Goal: Transaction & Acquisition: Book appointment/travel/reservation

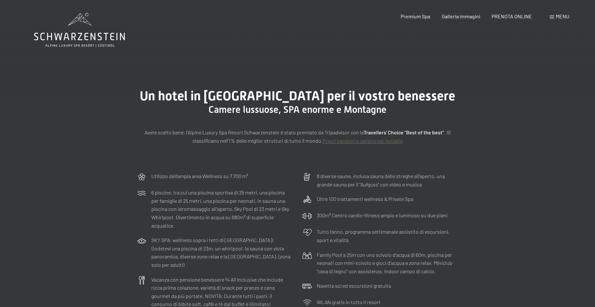
click at [563, 17] on span "Menu" at bounding box center [563, 16] width 14 height 6
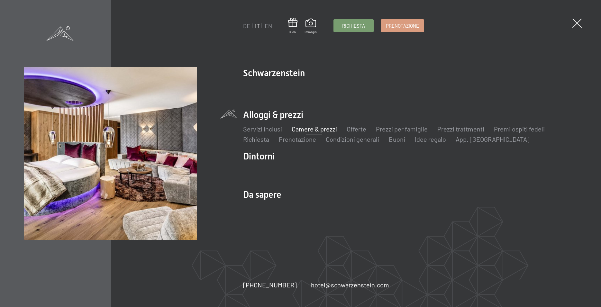
click at [260, 114] on li "Alloggi & prezzi Servizi inclusi Camere & prezzi Lista Offerte Lista Prezzi per…" at bounding box center [410, 126] width 334 height 35
click at [283, 114] on li "Alloggi & prezzi Servizi inclusi Camere & prezzi Lista Offerte Lista Prezzi per…" at bounding box center [410, 126] width 334 height 35
click at [310, 130] on link "Camere & prezzi" at bounding box center [314, 129] width 45 height 8
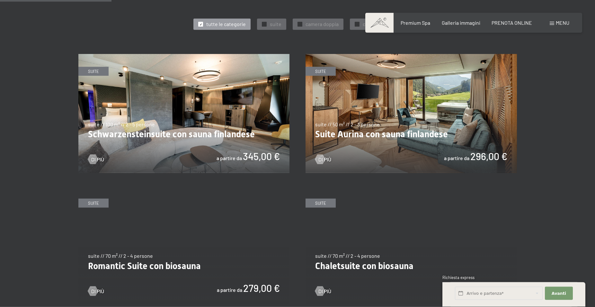
scroll to position [361, 0]
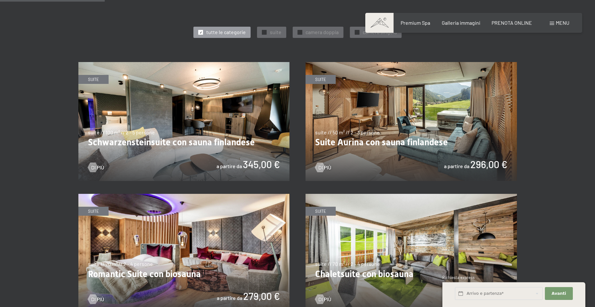
click at [399, 124] on img at bounding box center [412, 121] width 212 height 119
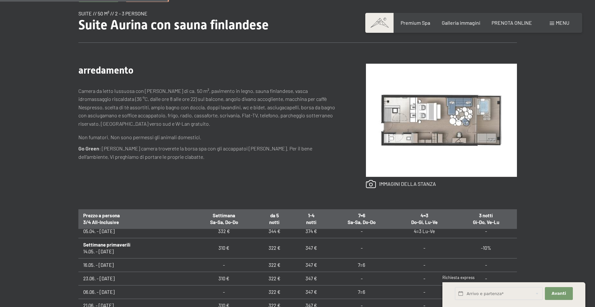
scroll to position [230, 0]
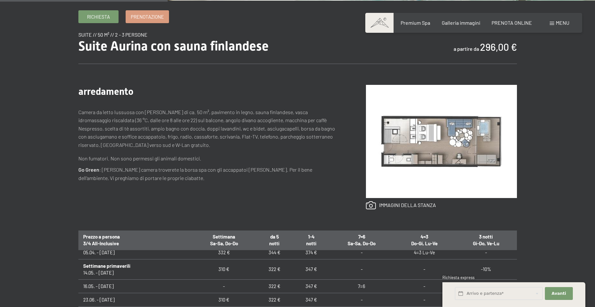
click at [447, 131] on img at bounding box center [441, 141] width 151 height 113
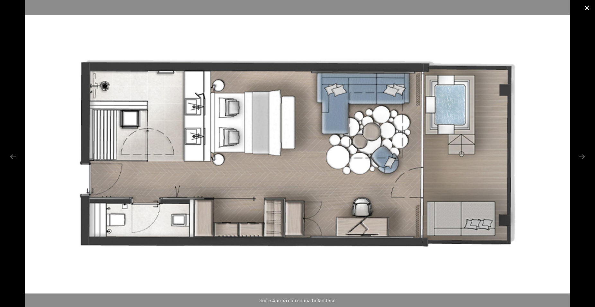
click at [588, 6] on button "Close gallery" at bounding box center [587, 7] width 16 height 15
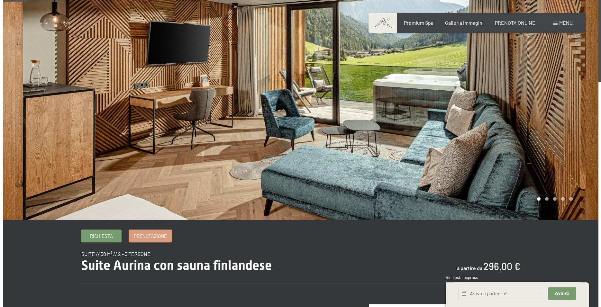
scroll to position [0, 0]
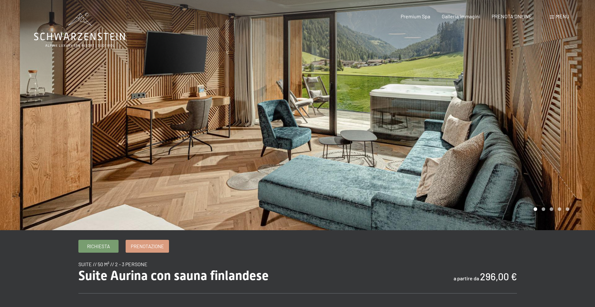
click at [459, 118] on div at bounding box center [447, 115] width 298 height 230
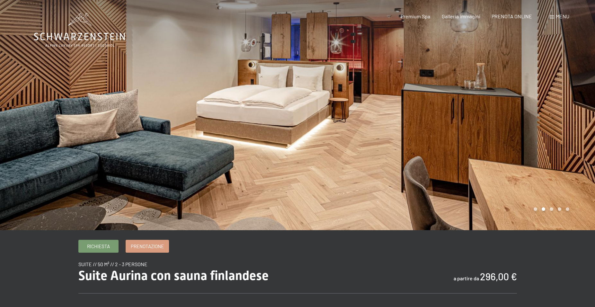
click at [459, 115] on div at bounding box center [447, 115] width 298 height 230
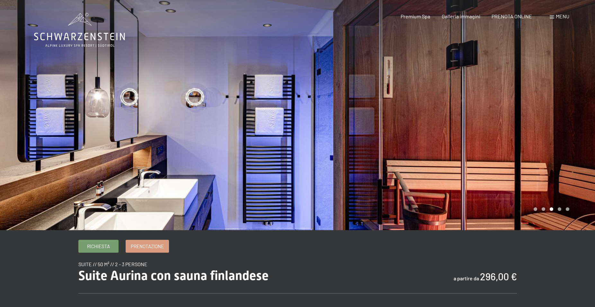
click at [460, 116] on div at bounding box center [447, 115] width 298 height 230
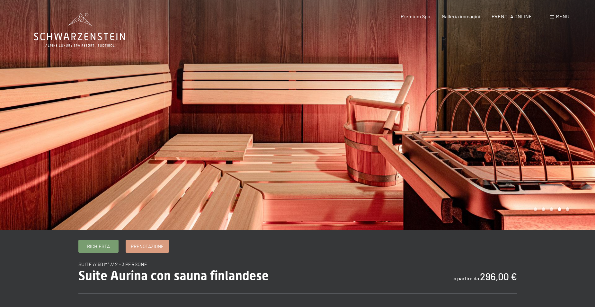
click at [460, 116] on div at bounding box center [447, 115] width 298 height 230
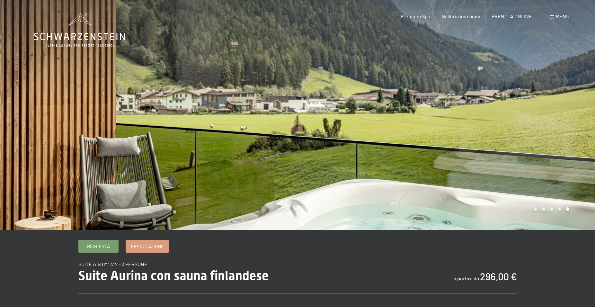
click at [561, 15] on span "Menu" at bounding box center [563, 16] width 14 height 6
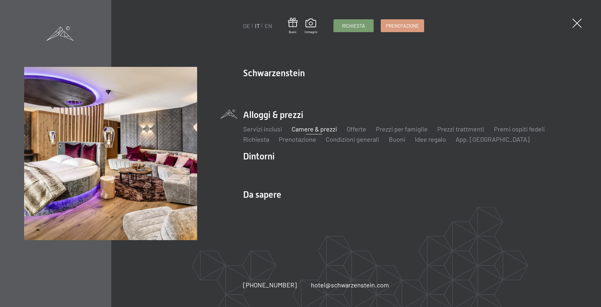
click at [313, 130] on link "Camere & prezzi" at bounding box center [314, 129] width 45 height 8
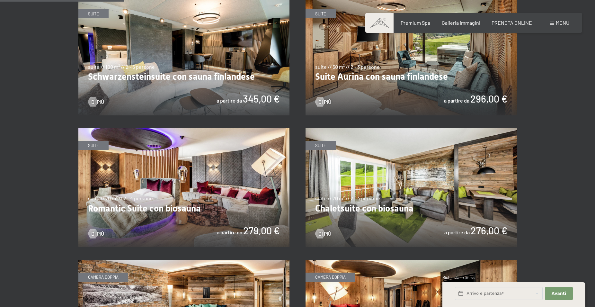
scroll to position [459, 0]
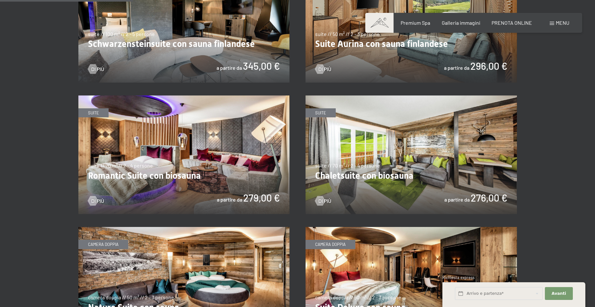
click at [186, 153] on img at bounding box center [184, 154] width 212 height 119
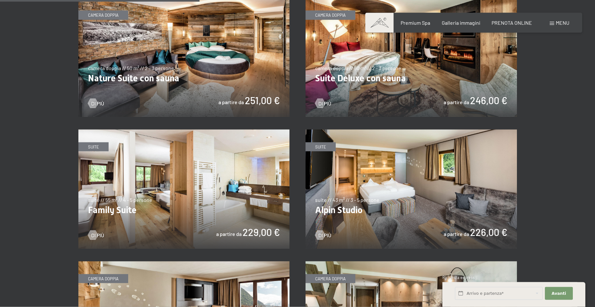
scroll to position [689, 0]
click at [222, 179] on img at bounding box center [184, 188] width 212 height 119
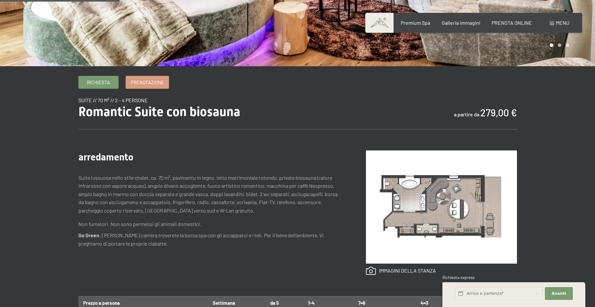
scroll to position [33, 0]
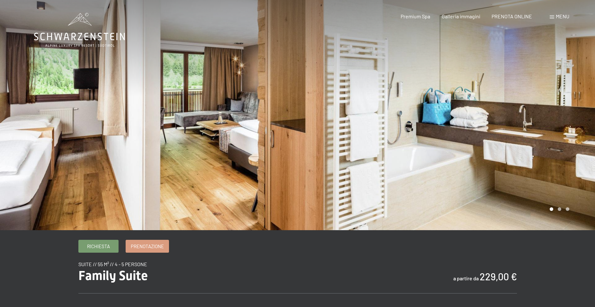
click at [451, 123] on div at bounding box center [447, 115] width 298 height 230
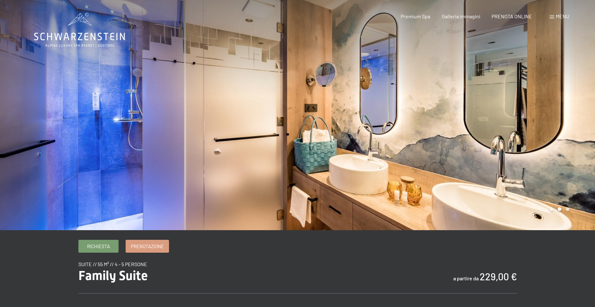
click at [527, 119] on div at bounding box center [447, 115] width 298 height 230
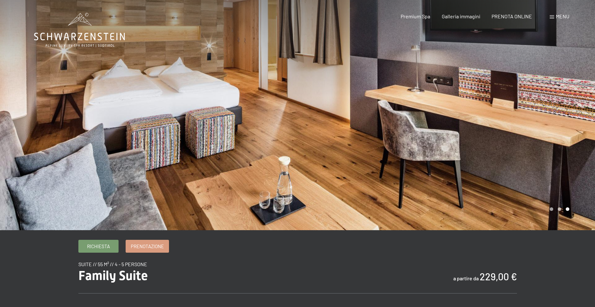
click at [464, 98] on div at bounding box center [447, 115] width 298 height 230
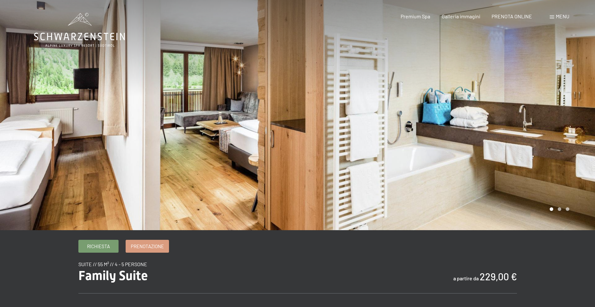
click at [464, 98] on div at bounding box center [447, 115] width 298 height 230
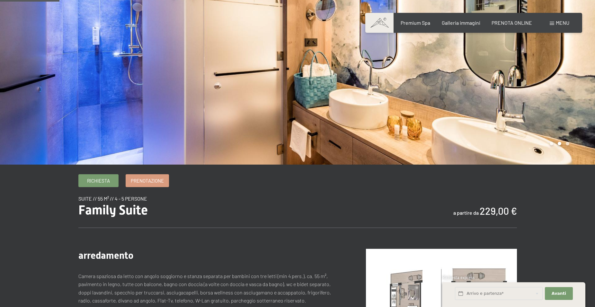
scroll to position [164, 0]
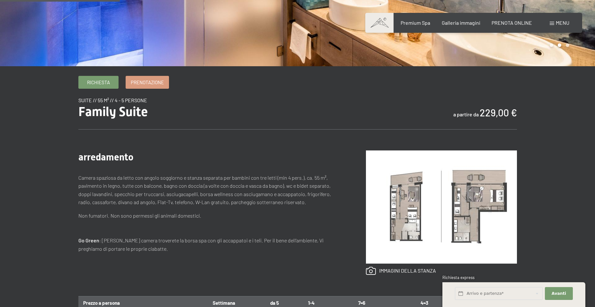
click at [468, 202] on img at bounding box center [441, 206] width 151 height 113
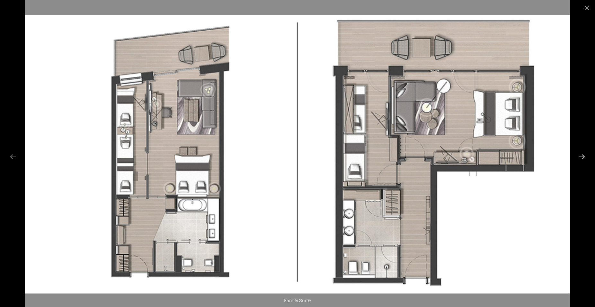
click at [585, 156] on button "Next slide" at bounding box center [583, 156] width 14 height 13
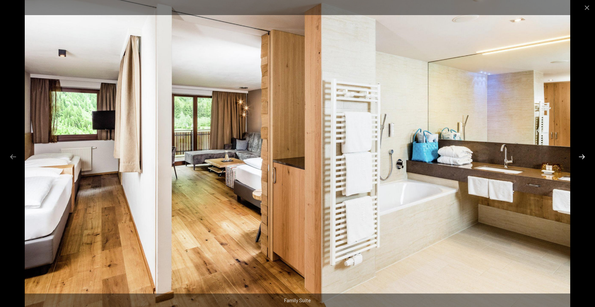
click at [584, 155] on button "Next slide" at bounding box center [583, 156] width 14 height 13
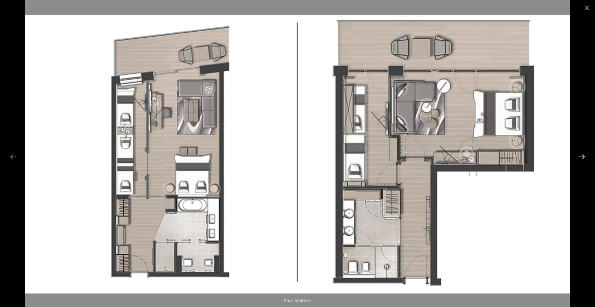
click at [584, 155] on button "Next slide" at bounding box center [583, 156] width 14 height 13
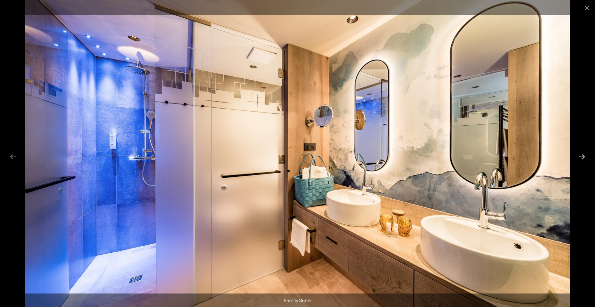
click at [584, 155] on button "Next slide" at bounding box center [583, 156] width 14 height 13
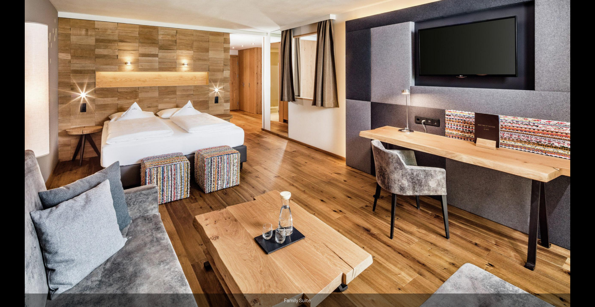
click at [584, 155] on button "Next slide" at bounding box center [586, 156] width 14 height 13
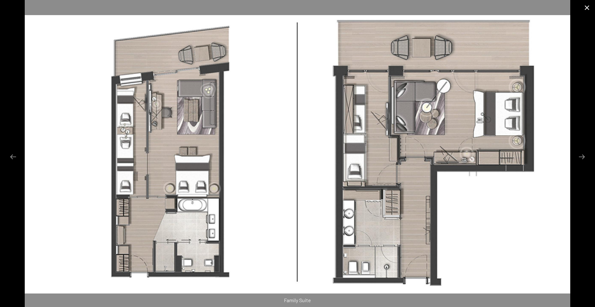
click at [586, 7] on button "Close gallery" at bounding box center [587, 7] width 16 height 15
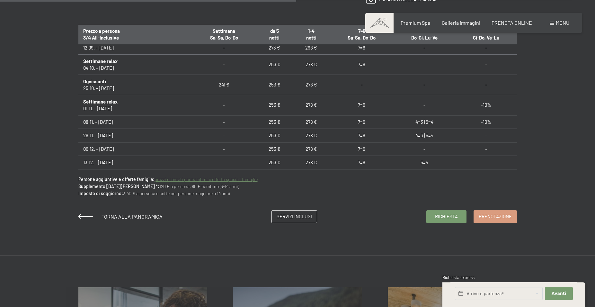
scroll to position [459, 0]
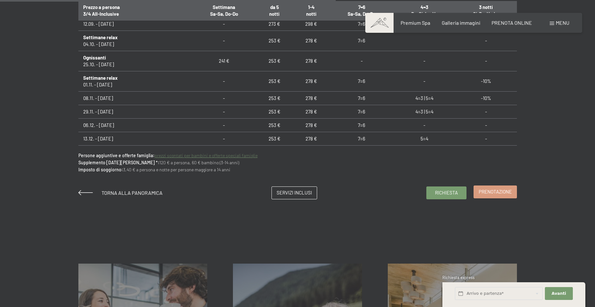
click at [505, 193] on span "Prenotazione" at bounding box center [495, 191] width 33 height 7
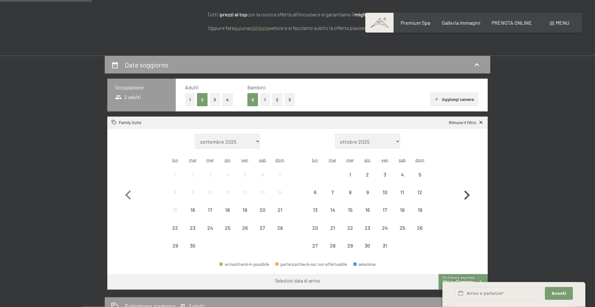
scroll to position [131, 0]
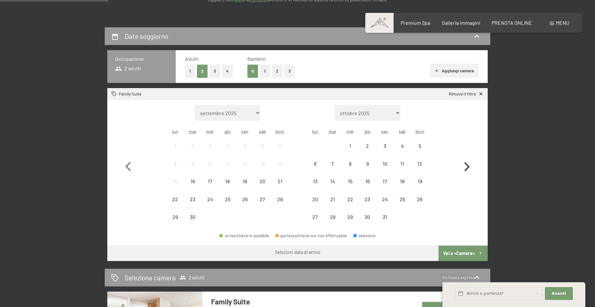
click at [468, 166] on icon "button" at bounding box center [468, 166] width 6 height 9
select select "[DATE]"
click at [468, 166] on icon "button" at bounding box center [468, 166] width 6 height 9
select select "2025-11-01"
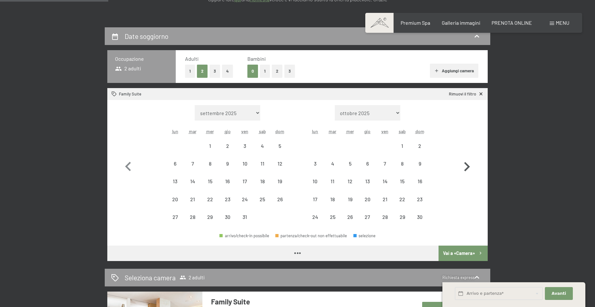
select select "2025-12-01"
click at [468, 166] on icon "button" at bounding box center [468, 166] width 6 height 9
select select "[DATE]"
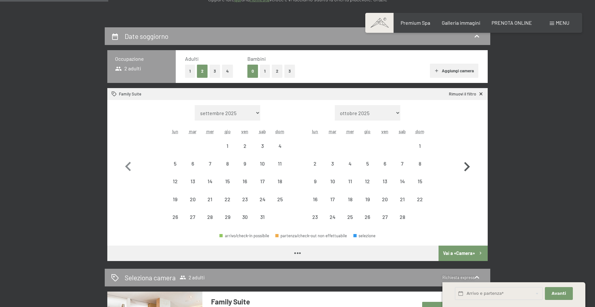
select select "[DATE]"
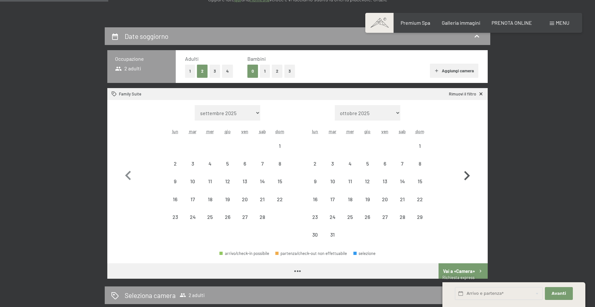
select select "[DATE]"
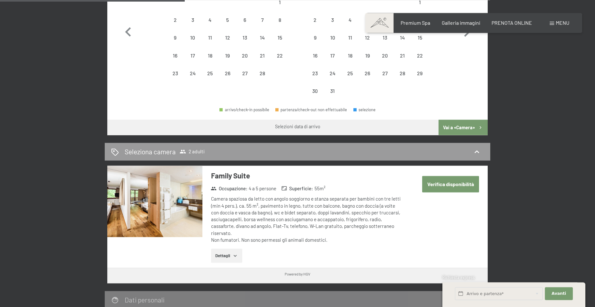
scroll to position [361, 0]
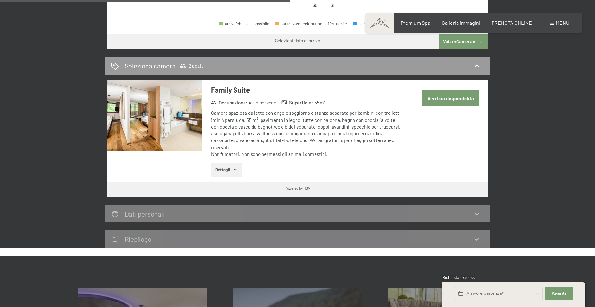
click at [442, 98] on button "Verifica disponibilità" at bounding box center [451, 98] width 57 height 16
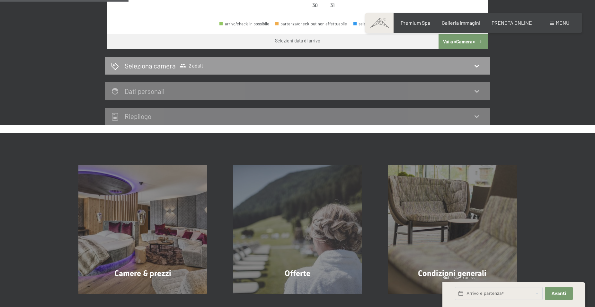
scroll to position [159, 0]
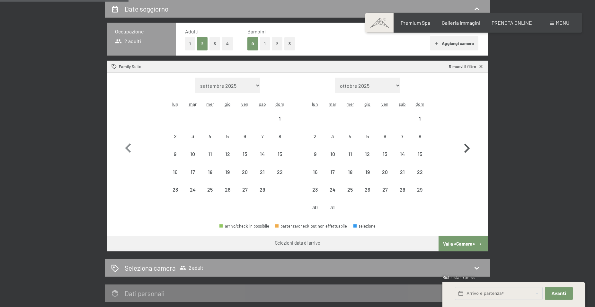
click at [469, 148] on icon "button" at bounding box center [468, 148] width 6 height 9
select select "[DATE]"
click at [469, 148] on icon "button" at bounding box center [468, 148] width 6 height 9
select select "[DATE]"
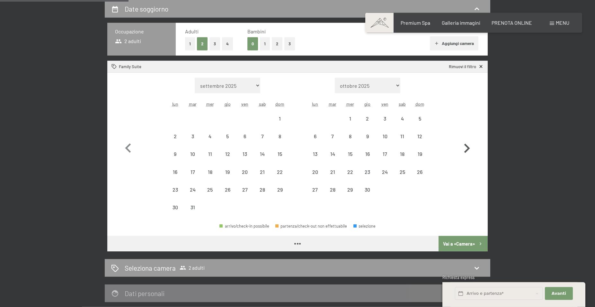
select select "[DATE]"
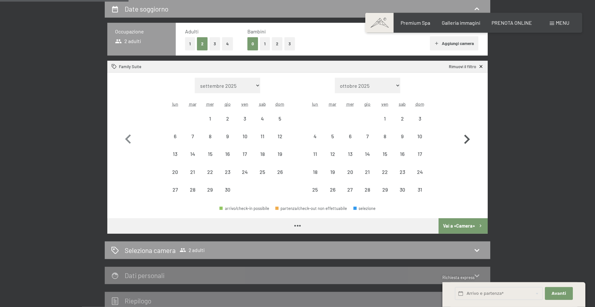
click at [469, 148] on icon "button" at bounding box center [467, 139] width 19 height 19
select select "2026-05-01"
select select "2026-06-01"
click at [469, 148] on icon "button" at bounding box center [467, 139] width 19 height 19
select select "2026-06-01"
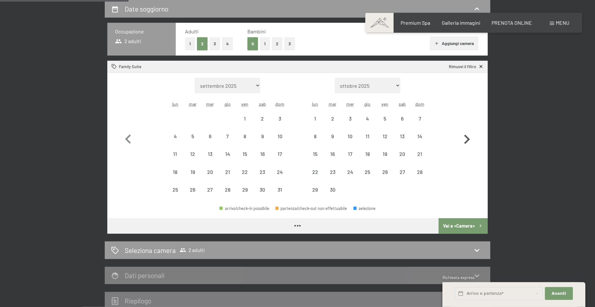
select select "2026-07-01"
click at [469, 148] on icon "button" at bounding box center [467, 139] width 19 height 19
select select "2026-07-01"
select select "2026-08-01"
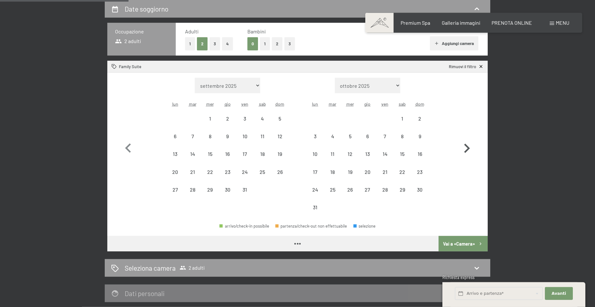
click at [469, 148] on icon "button" at bounding box center [468, 148] width 6 height 9
select select "2026-08-01"
select select "2026-09-01"
click at [469, 148] on icon "button" at bounding box center [468, 148] width 6 height 9
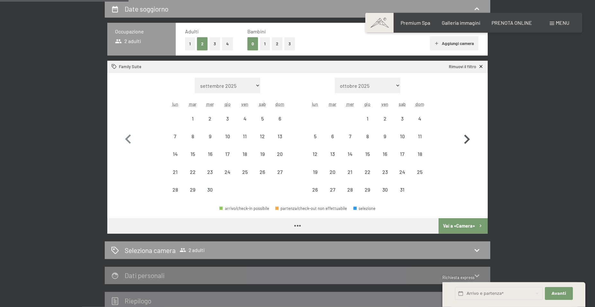
click at [469, 148] on icon "button" at bounding box center [467, 139] width 19 height 19
select select "2026-10-01"
select select "2026-11-01"
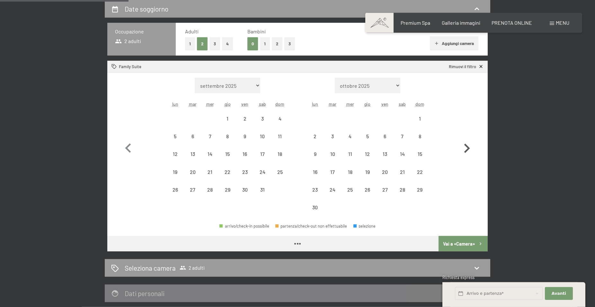
click at [469, 148] on icon "button" at bounding box center [468, 148] width 6 height 9
select select "2026-11-01"
select select "2026-12-01"
click at [469, 148] on icon "button" at bounding box center [468, 148] width 6 height 9
select select "2026-12-01"
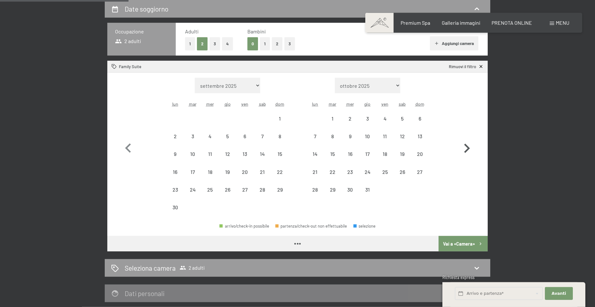
select select "2027-01-01"
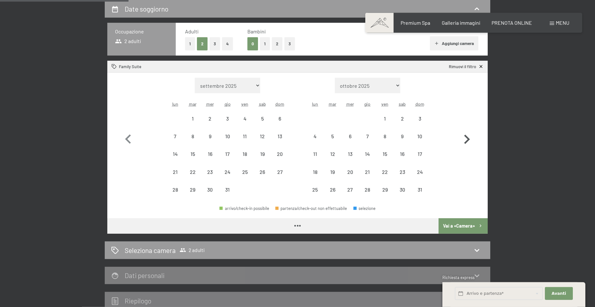
select select "2026-12-01"
select select "2027-01-01"
click at [127, 136] on icon "button" at bounding box center [128, 139] width 19 height 19
select select "2026-11-01"
select select "2026-12-01"
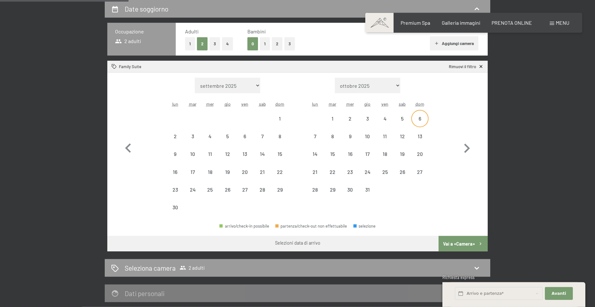
click at [420, 117] on div "6" at bounding box center [420, 124] width 16 height 16
select select "2026-11-01"
select select "2026-12-01"
click at [367, 135] on div "10" at bounding box center [368, 142] width 16 height 16
select select "2026-11-01"
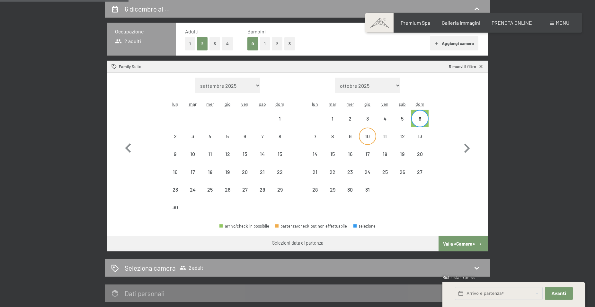
select select "2026-12-01"
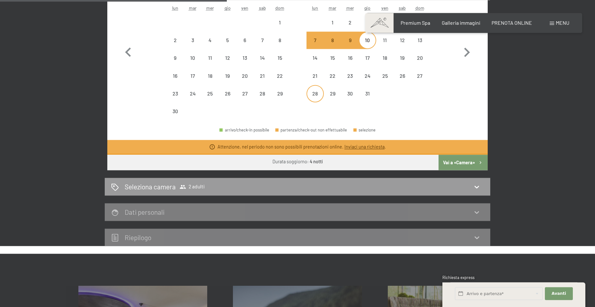
scroll to position [257, 0]
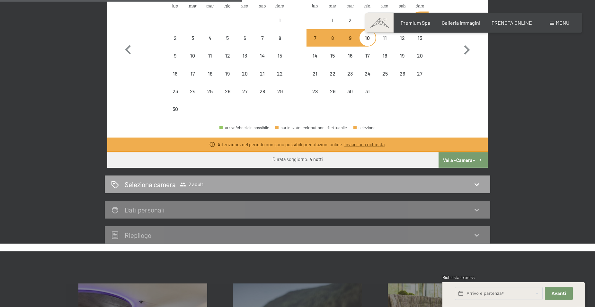
click at [477, 183] on icon at bounding box center [477, 185] width 8 height 8
select select "2026-11-01"
select select "2026-12-01"
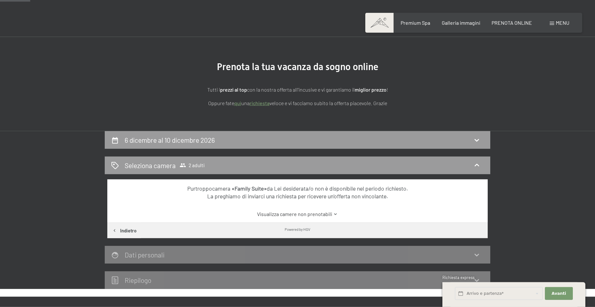
scroll to position [0, 0]
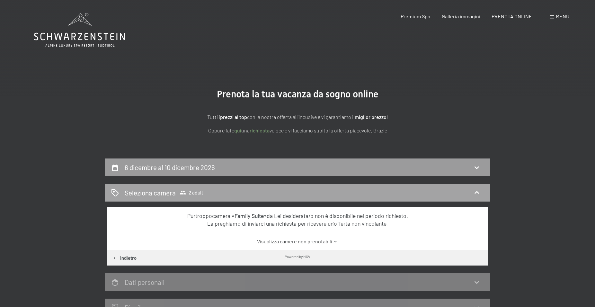
click at [202, 190] on span "2 adulti" at bounding box center [192, 192] width 25 height 6
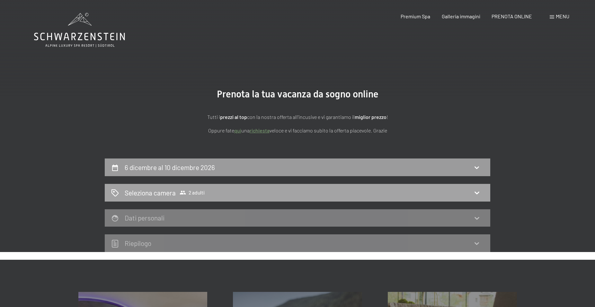
click at [209, 190] on div "Seleziona camera 2 adulti" at bounding box center [297, 192] width 373 height 9
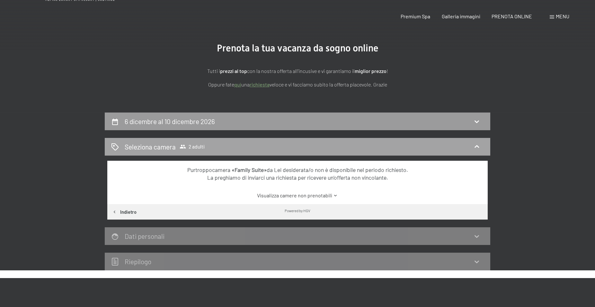
scroll to position [66, 0]
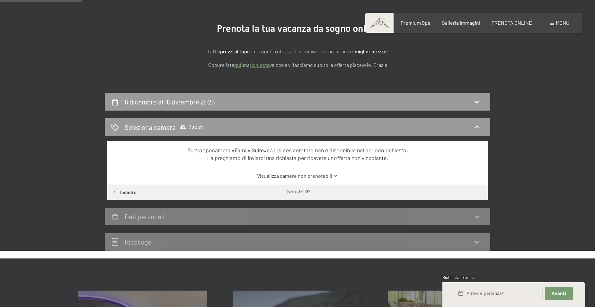
click at [328, 176] on link "Visualizza camere non prenotabili" at bounding box center [298, 175] width 358 height 7
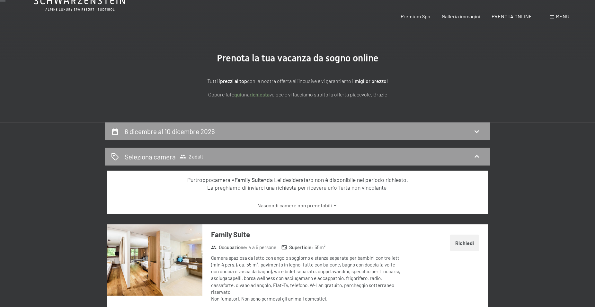
scroll to position [0, 0]
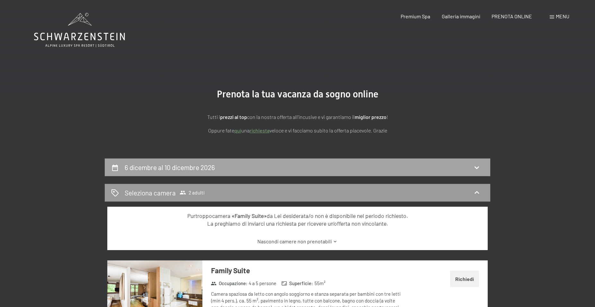
click at [479, 165] on icon at bounding box center [477, 168] width 8 height 8
select select "2026-11-01"
select select "2026-12-01"
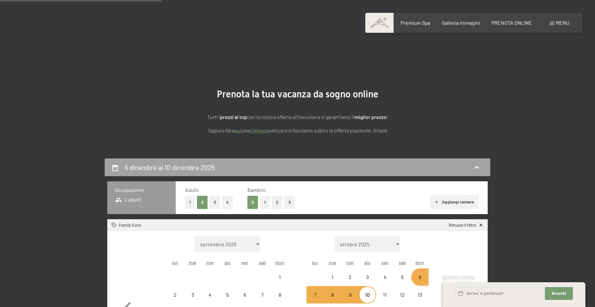
scroll to position [159, 0]
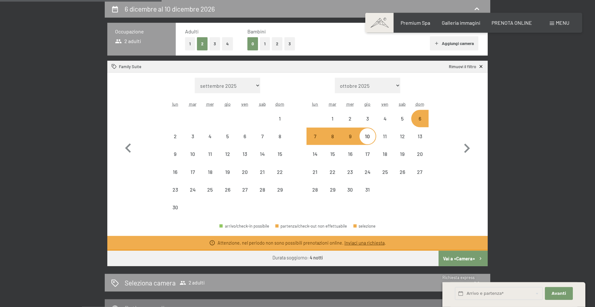
click at [267, 41] on button "1" at bounding box center [265, 43] width 10 height 13
select select "2026-11-01"
select select "2026-12-01"
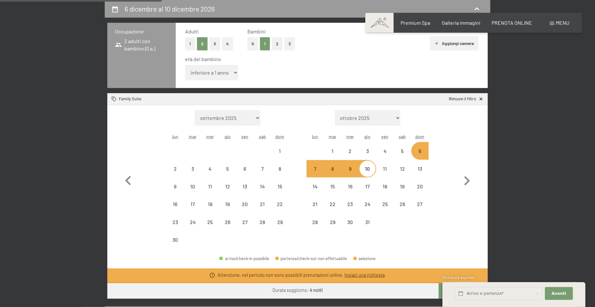
select select "2026-11-01"
select select "2026-12-01"
click at [185, 65] on select "inferiore a 1 anno 1 anno 2 anni 3 anni 4 anni 5 anni 6 anni 7 anni 8 anni 9 an…" at bounding box center [211, 72] width 53 height 15
select select "14"
click option "14 anni" at bounding box center [0, 0] width 0 height 0
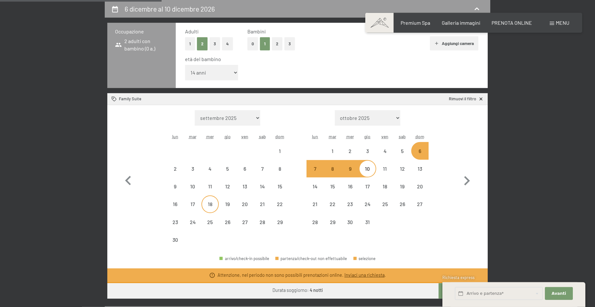
select select "2026-11-01"
select select "2026-12-01"
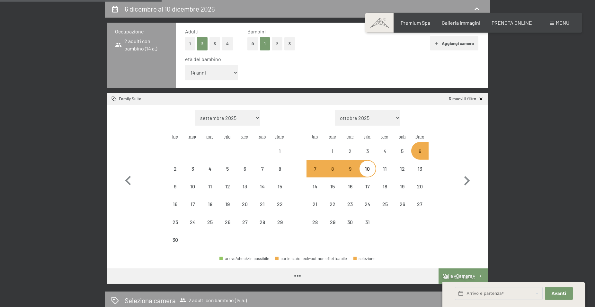
select select "2026-11-01"
select select "2026-12-01"
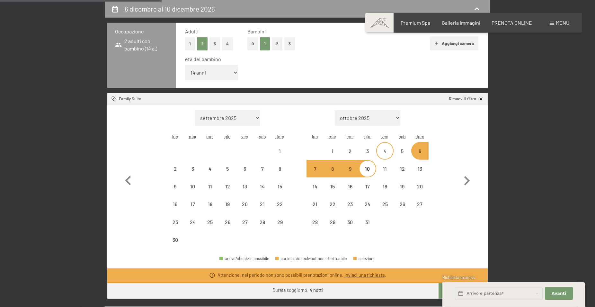
click at [390, 151] on div "4" at bounding box center [385, 157] width 16 height 16
select select "2026-11-01"
select select "2026-12-01"
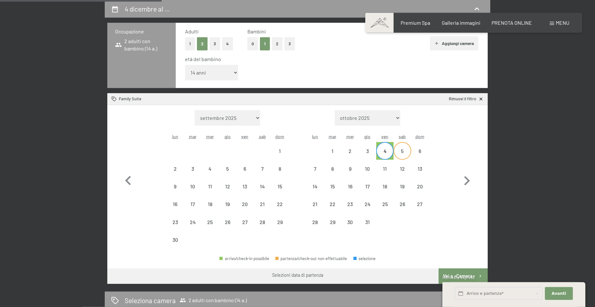
click at [401, 153] on div "5" at bounding box center [403, 157] width 16 height 16
select select "2026-11-01"
select select "2026-12-01"
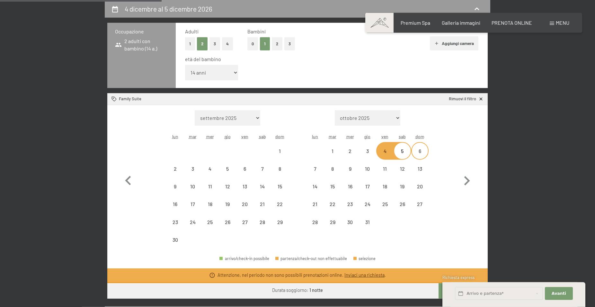
click at [418, 152] on div "6" at bounding box center [420, 157] width 16 height 16
select select "2026-11-01"
select select "2026-12-01"
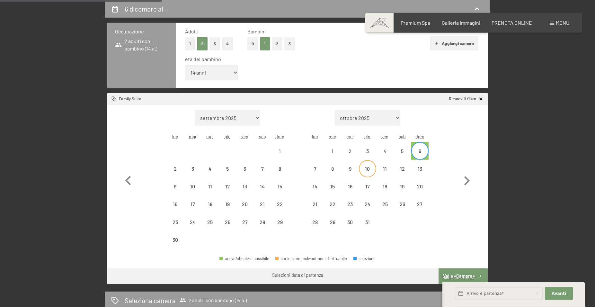
click at [368, 168] on div "10" at bounding box center [368, 174] width 16 height 16
select select "2026-11-01"
select select "2026-12-01"
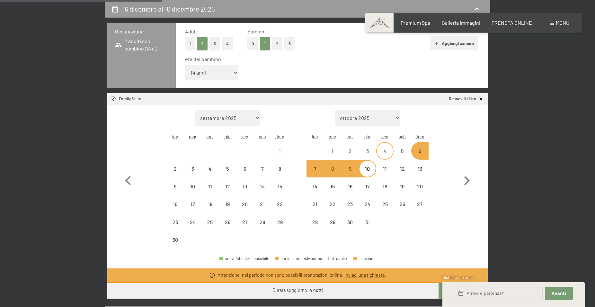
click at [385, 149] on div "4" at bounding box center [385, 157] width 16 height 16
select select "2026-11-01"
select select "2026-12-01"
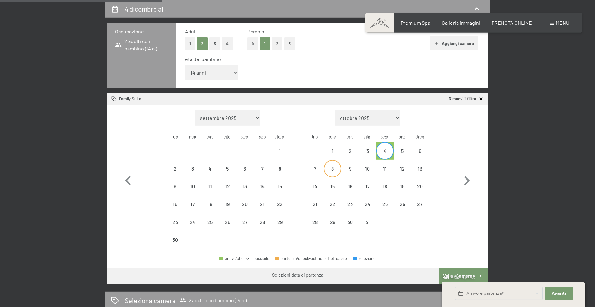
click at [332, 168] on div "8" at bounding box center [333, 174] width 16 height 16
select select "2026-11-01"
select select "2026-12-01"
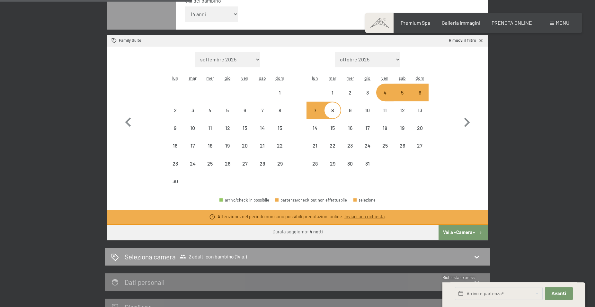
scroll to position [224, 0]
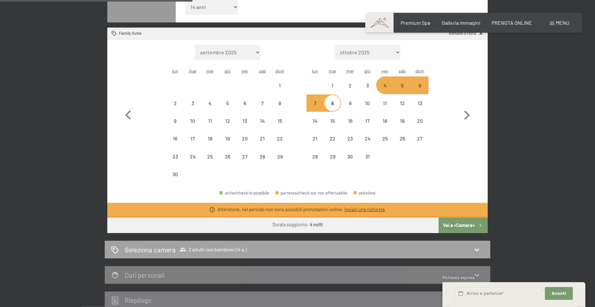
click at [475, 249] on icon at bounding box center [477, 250] width 8 height 8
select select "2026-11-01"
select select "2026-12-01"
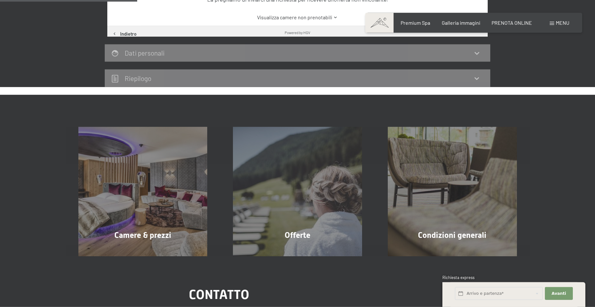
scroll to position [159, 0]
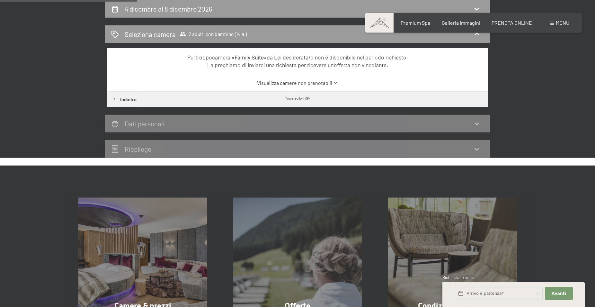
click at [310, 83] on link "Visualizza camere non prenotabili" at bounding box center [298, 82] width 358 height 7
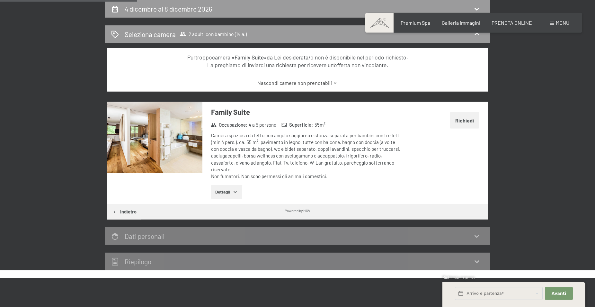
click at [462, 121] on button "Richiedi" at bounding box center [464, 120] width 29 height 16
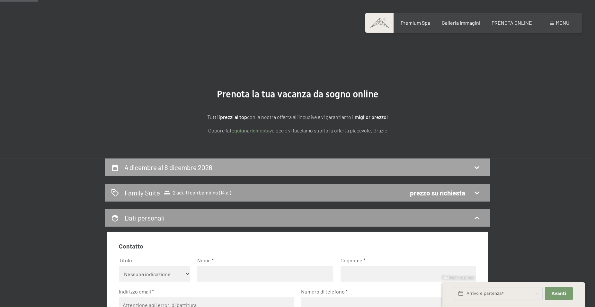
scroll to position [0, 0]
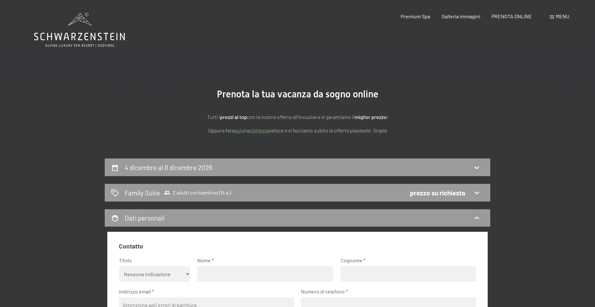
click at [559, 16] on span "Menu" at bounding box center [563, 16] width 14 height 6
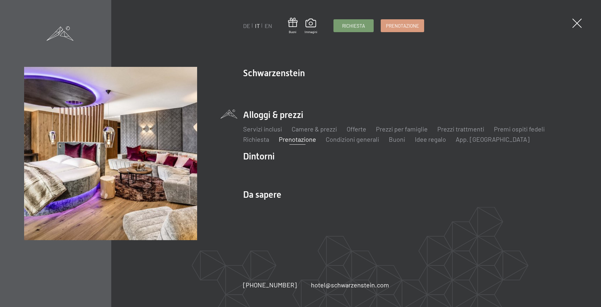
click at [478, 59] on div "DE IT EN Buoni Immagini Richiesta Prenotazione DE IT EN Schwarzenstein Novità a…" at bounding box center [300, 153] width 601 height 307
click at [579, 22] on span at bounding box center [576, 23] width 13 height 13
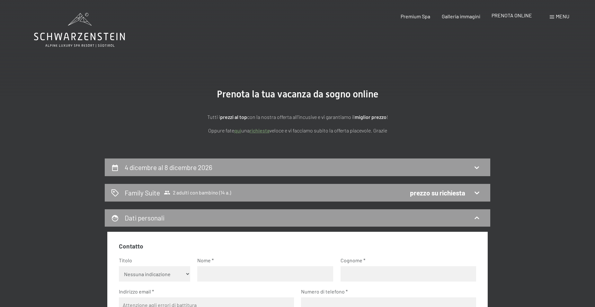
click at [504, 15] on span "PRENOTA ONLINE" at bounding box center [512, 15] width 41 height 6
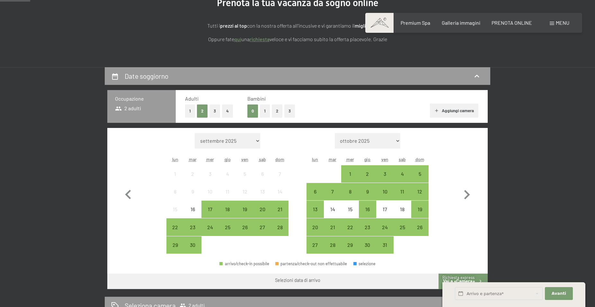
scroll to position [131, 0]
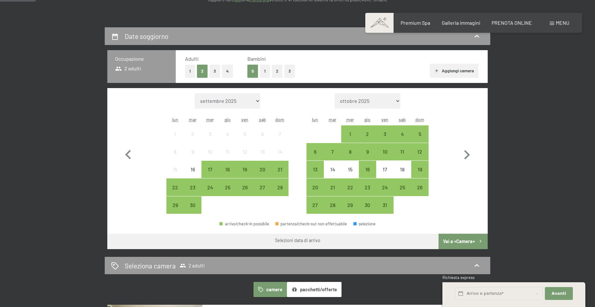
click at [266, 71] on button "1" at bounding box center [265, 71] width 10 height 13
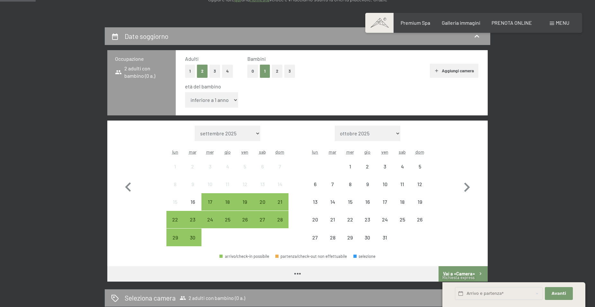
click at [185, 92] on select "inferiore a 1 anno 1 anno 2 anni 3 anni 4 anni 5 anni 6 anni 7 anni 8 anni 9 an…" at bounding box center [211, 99] width 53 height 15
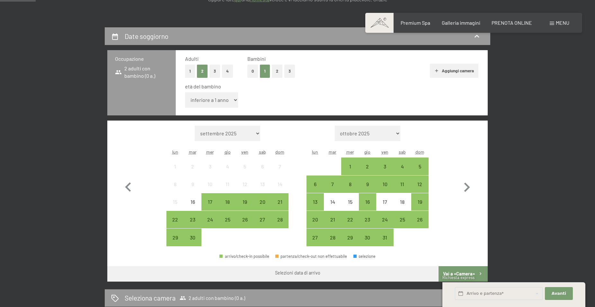
select select "14"
click option "14 anni" at bounding box center [0, 0] width 0 height 0
click at [467, 186] on icon "button" at bounding box center [468, 187] width 6 height 9
select select "[DATE]"
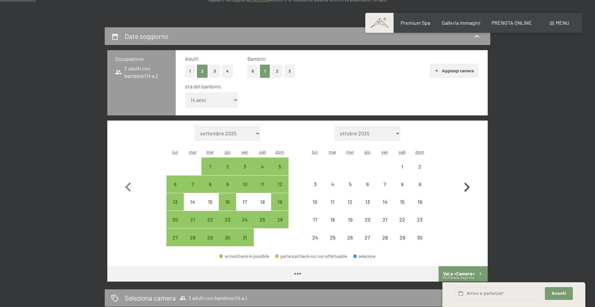
click at [467, 186] on icon "button" at bounding box center [468, 187] width 6 height 9
select select "[DATE]"
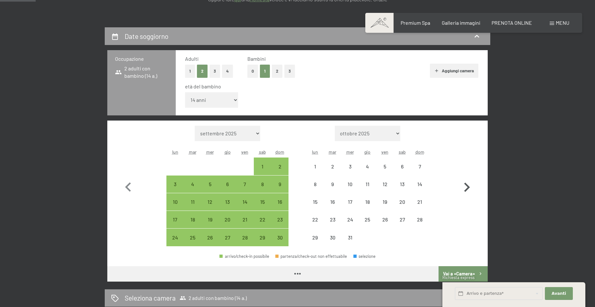
select select "[DATE]"
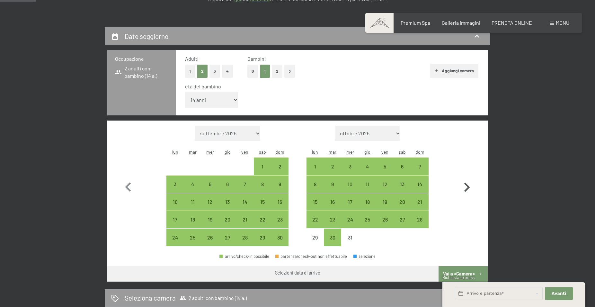
click at [467, 186] on icon "button" at bounding box center [468, 187] width 6 height 9
select select "[DATE]"
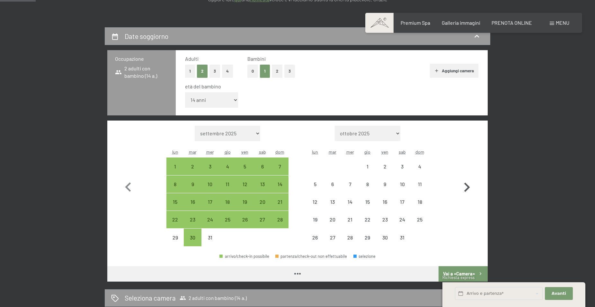
select select "[DATE]"
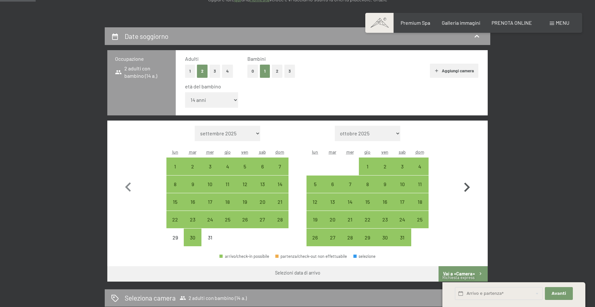
click at [467, 186] on icon "button" at bounding box center [468, 187] width 6 height 9
select select "[DATE]"
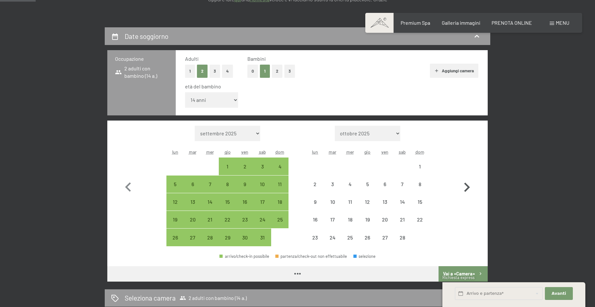
click at [467, 186] on icon "button" at bounding box center [468, 187] width 6 height 9
select select "[DATE]"
select select "2026-03-01"
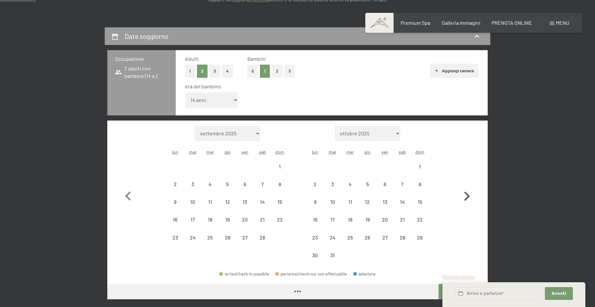
click at [467, 186] on button "button" at bounding box center [467, 195] width 19 height 139
select select "2026-03-01"
select select "2026-04-01"
click at [468, 194] on icon "button" at bounding box center [467, 196] width 19 height 19
select select "2026-04-01"
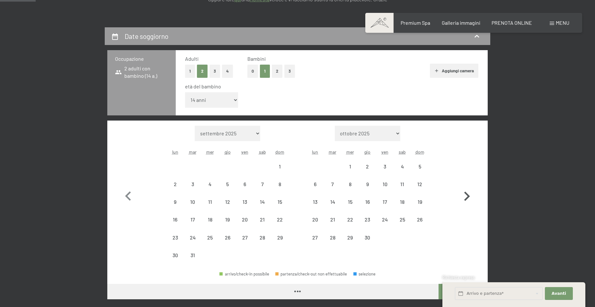
select select "2026-05-01"
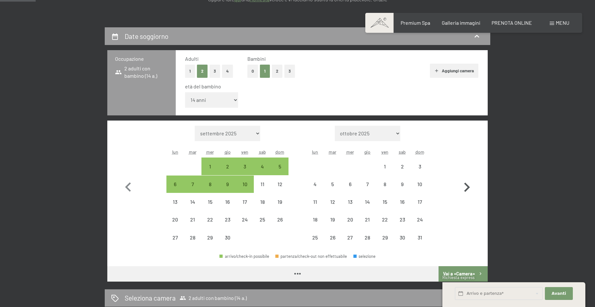
select select "2026-04-01"
select select "2026-05-01"
select select "2026-04-01"
select select "2026-05-01"
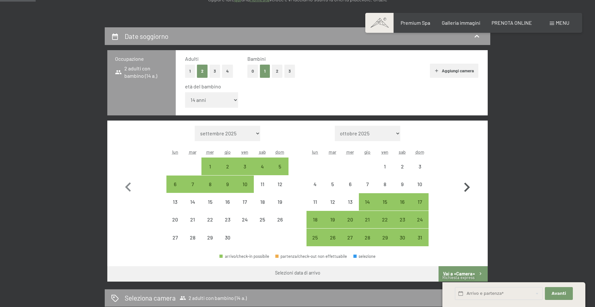
click at [468, 188] on icon "button" at bounding box center [468, 187] width 6 height 9
select select "2026-05-01"
select select "2026-06-01"
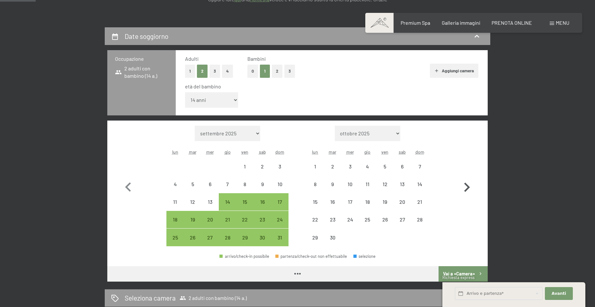
click at [468, 188] on icon "button" at bounding box center [468, 187] width 6 height 9
select select "2026-06-01"
select select "2026-07-01"
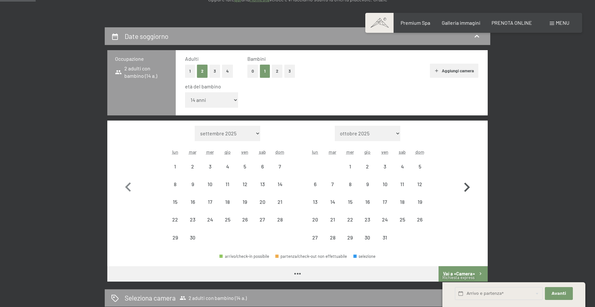
click at [468, 188] on icon "button" at bounding box center [468, 187] width 6 height 9
select select "[DATE]"
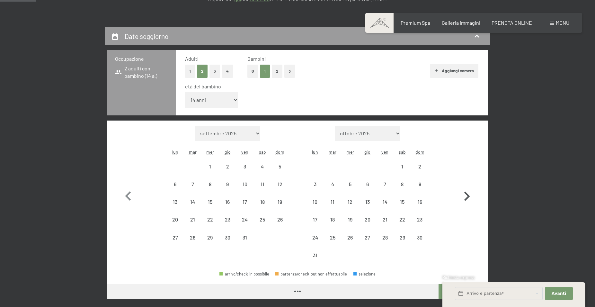
click at [469, 187] on icon "button" at bounding box center [467, 196] width 19 height 19
select select "[DATE]"
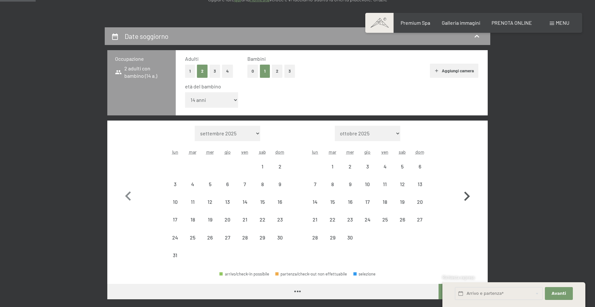
click at [468, 192] on icon "button" at bounding box center [467, 196] width 19 height 19
select select "[DATE]"
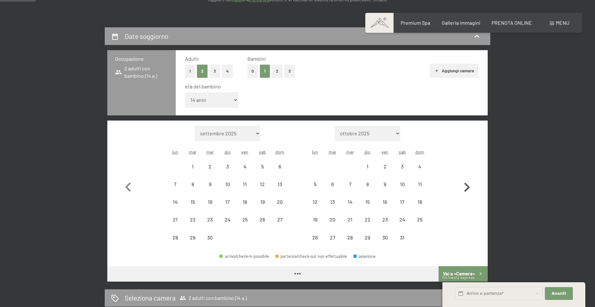
select select "[DATE]"
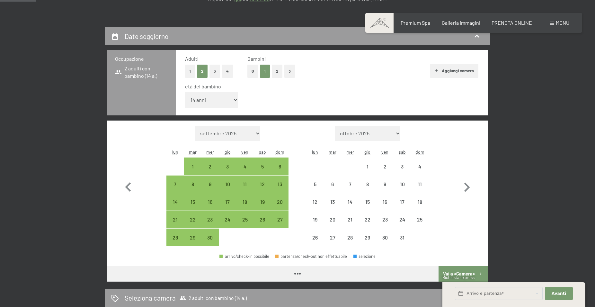
select select "[DATE]"
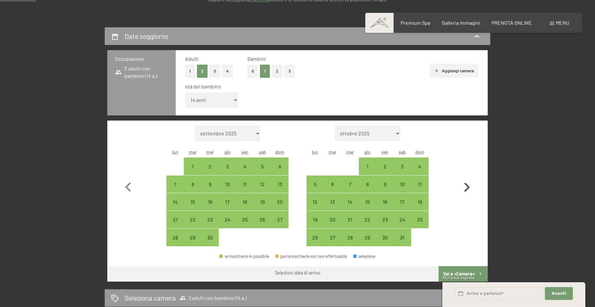
click at [469, 186] on icon "button" at bounding box center [467, 187] width 19 height 19
select select "[DATE]"
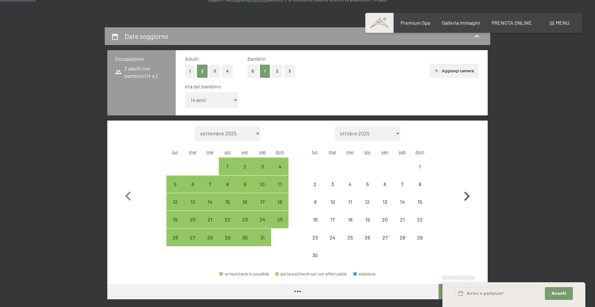
select select "[DATE]"
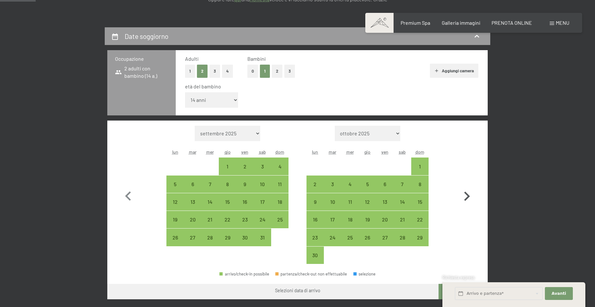
click at [466, 196] on icon "button" at bounding box center [467, 196] width 19 height 19
select select "[DATE]"
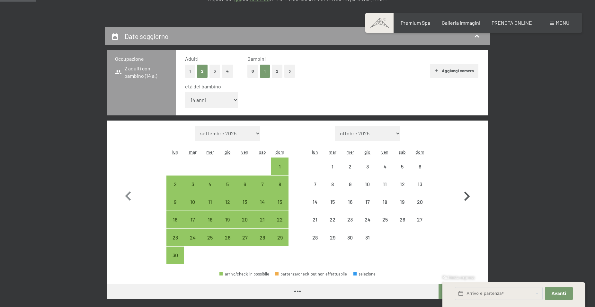
select select "[DATE]"
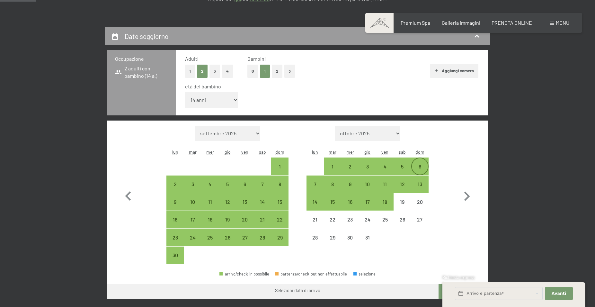
click at [419, 165] on div "6" at bounding box center [420, 172] width 16 height 16
select select "[DATE]"
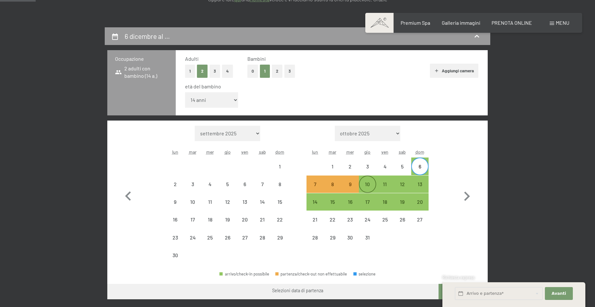
click at [368, 183] on div "10" at bounding box center [368, 190] width 16 height 16
select select "[DATE]"
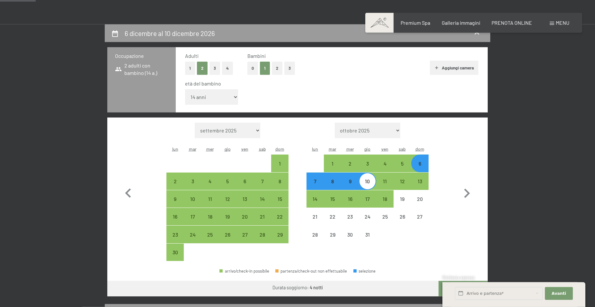
scroll to position [164, 0]
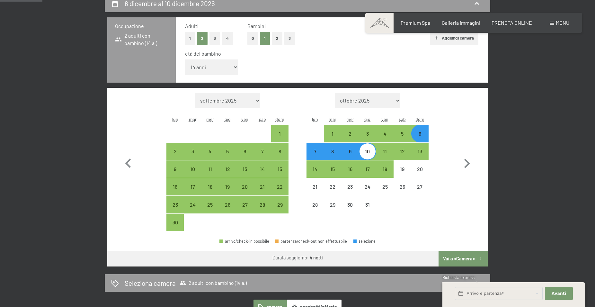
click at [461, 257] on button "Vai a «Camera»" at bounding box center [463, 258] width 49 height 15
select select "[DATE]"
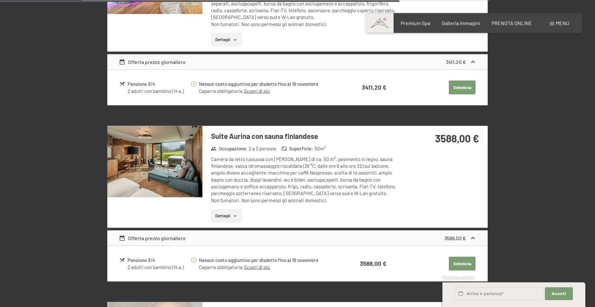
scroll to position [1372, 0]
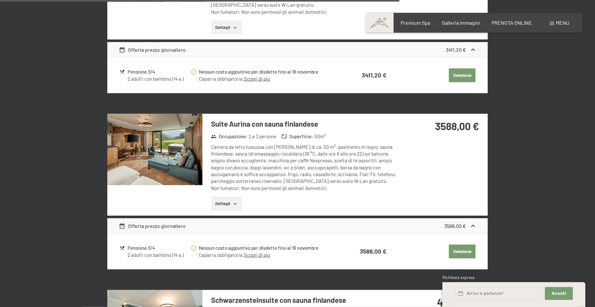
click at [463, 245] on button "Seleziona" at bounding box center [462, 252] width 27 height 14
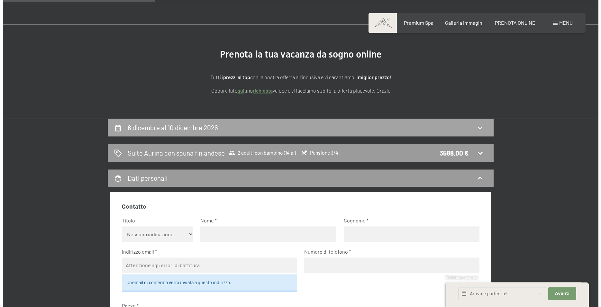
scroll to position [0, 0]
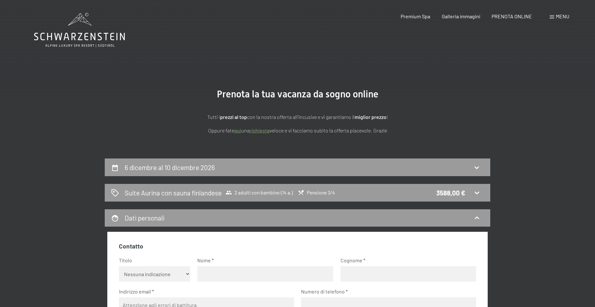
click at [556, 15] on div "Menu" at bounding box center [560, 16] width 20 height 7
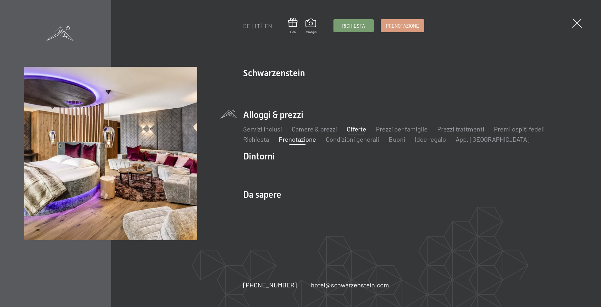
click at [359, 128] on link "Offerte" at bounding box center [357, 129] width 20 height 8
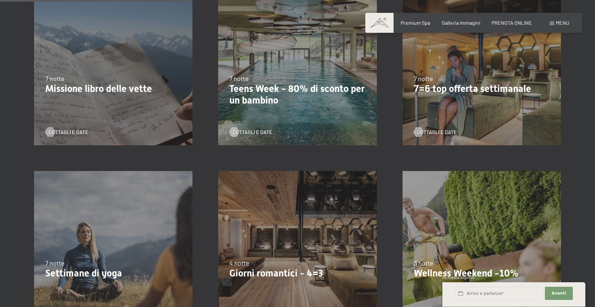
scroll to position [525, 0]
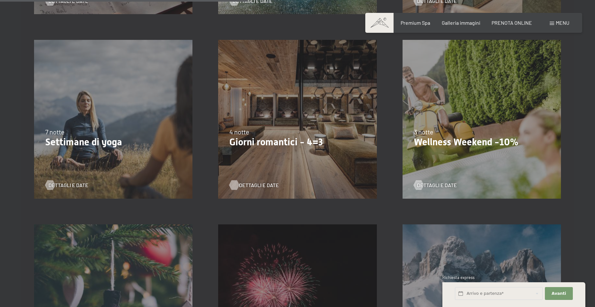
click at [268, 184] on span "Dettagli e Date" at bounding box center [259, 185] width 40 height 7
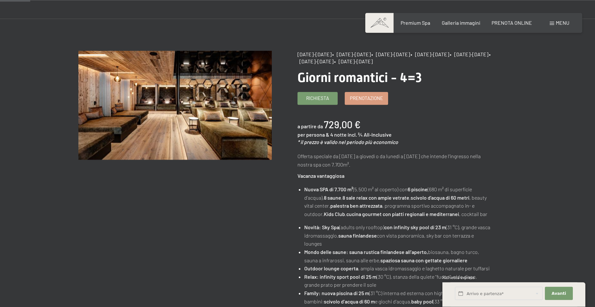
scroll to position [33, 0]
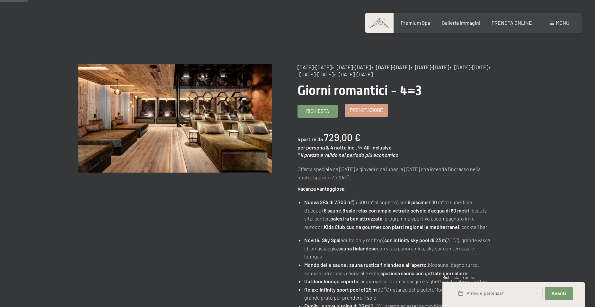
click at [370, 114] on span "Prenotazione" at bounding box center [366, 110] width 33 height 7
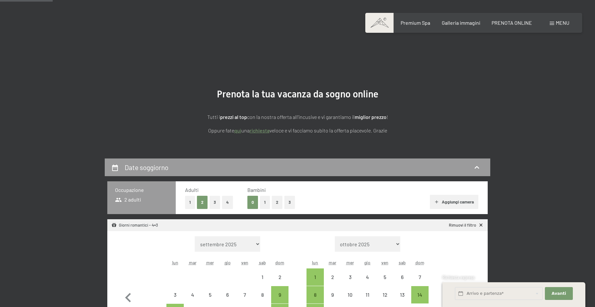
select select "[DATE]"
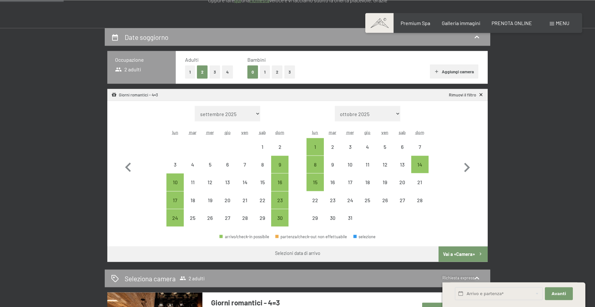
scroll to position [131, 0]
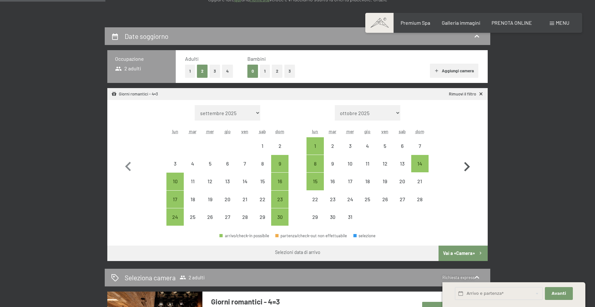
click at [467, 166] on icon "button" at bounding box center [467, 167] width 19 height 19
select select "[DATE]"
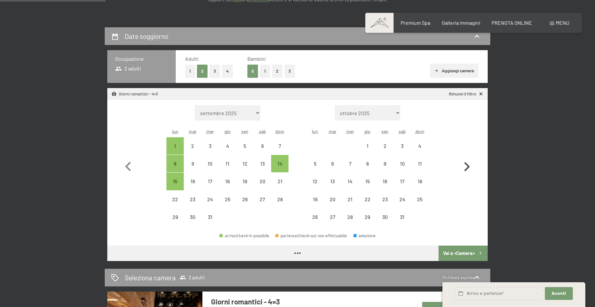
select select "[DATE]"
click at [467, 166] on icon "button" at bounding box center [467, 167] width 19 height 19
select select "[DATE]"
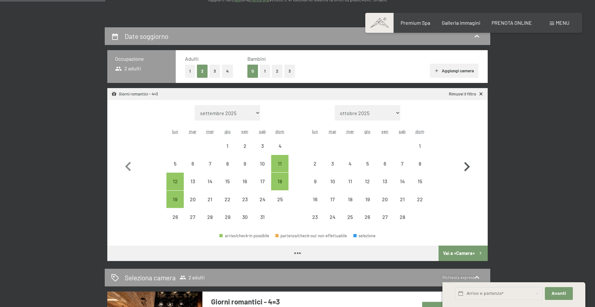
select select "[DATE]"
click at [467, 166] on icon "button" at bounding box center [467, 167] width 19 height 19
select select "[DATE]"
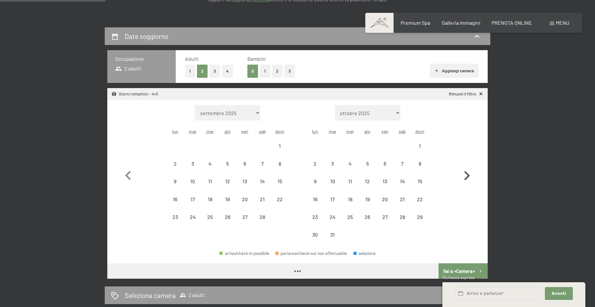
select select "[DATE]"
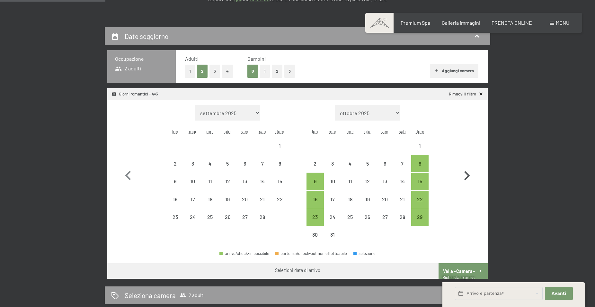
click at [469, 178] on icon "button" at bounding box center [467, 176] width 19 height 19
select select "[DATE]"
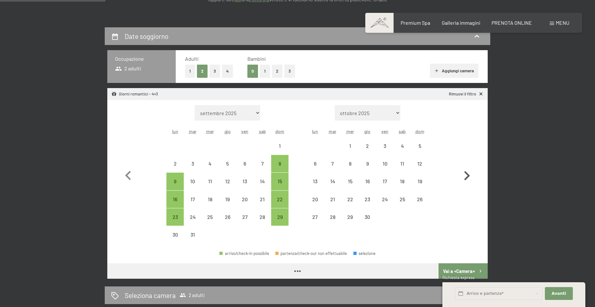
select select "[DATE]"
click at [468, 176] on icon "button" at bounding box center [468, 175] width 6 height 9
select select "[DATE]"
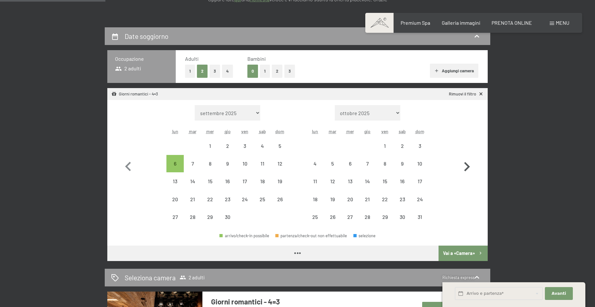
click at [468, 176] on icon "button" at bounding box center [467, 167] width 19 height 19
select select "[DATE]"
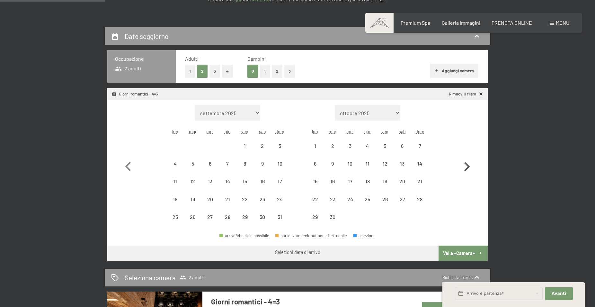
click at [468, 169] on icon "button" at bounding box center [468, 166] width 6 height 9
select select "[DATE]"
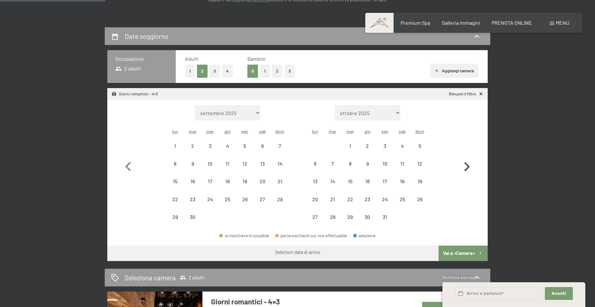
click at [468, 165] on icon "button" at bounding box center [468, 166] width 6 height 9
select select "[DATE]"
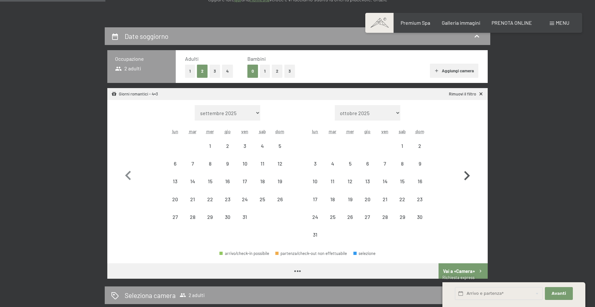
click at [468, 165] on button "button" at bounding box center [467, 174] width 19 height 139
select select "[DATE]"
click at [468, 165] on button "button" at bounding box center [467, 174] width 19 height 139
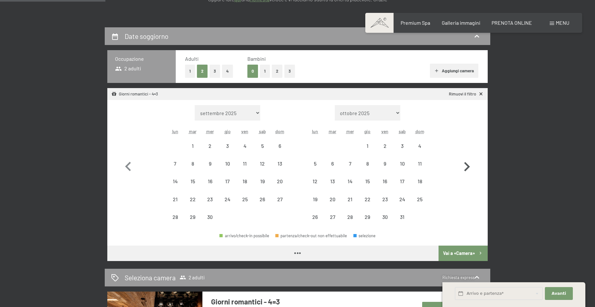
select select "[DATE]"
click at [468, 168] on icon "button" at bounding box center [468, 166] width 6 height 9
select select "2026-10-01"
select select "2026-11-01"
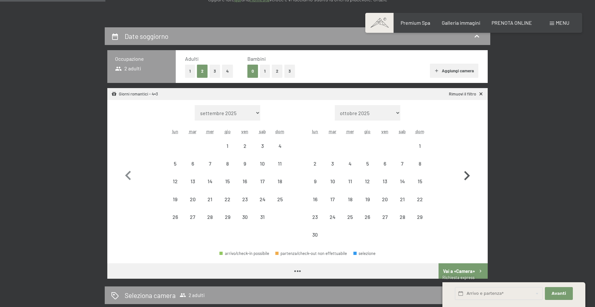
select select "2026-10-01"
select select "2026-11-01"
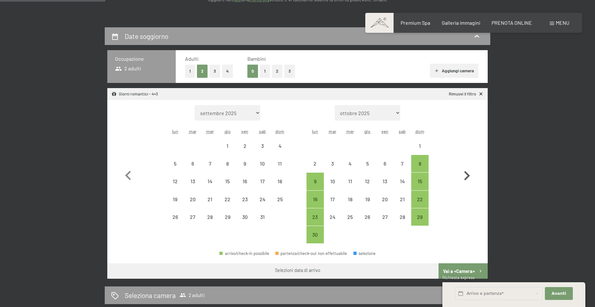
click at [468, 168] on icon "button" at bounding box center [467, 176] width 19 height 19
select select "2026-11-01"
select select "2026-12-01"
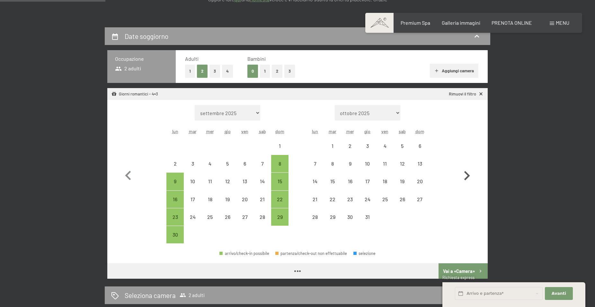
select select "2026-11-01"
select select "2026-12-01"
click at [129, 174] on icon "button" at bounding box center [128, 175] width 6 height 9
select select "2026-10-01"
select select "2026-11-01"
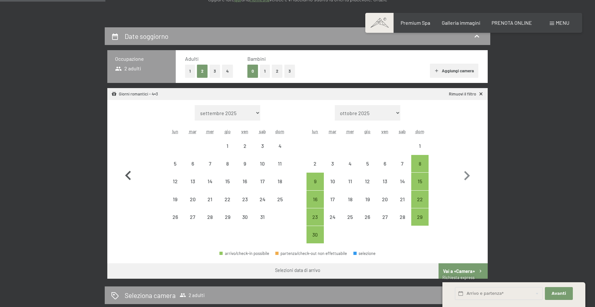
click at [129, 174] on icon "button" at bounding box center [128, 175] width 6 height 9
select select "2026-09-01"
select select "2026-10-01"
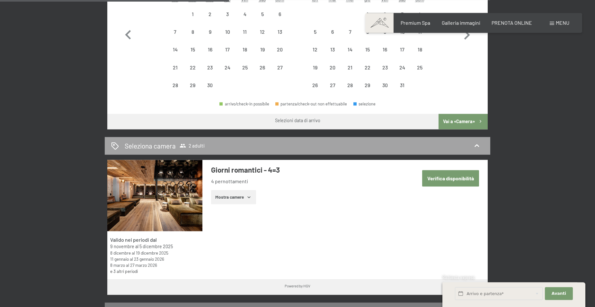
scroll to position [295, 0]
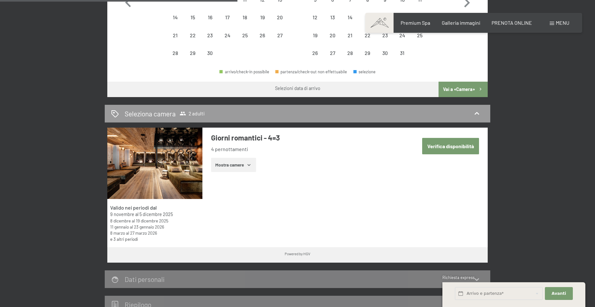
click at [131, 239] on link "e 3 altri periodi" at bounding box center [124, 238] width 28 height 5
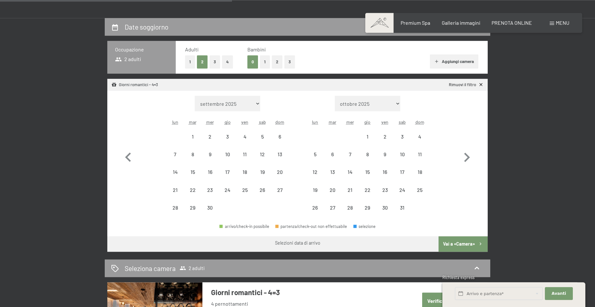
scroll to position [131, 0]
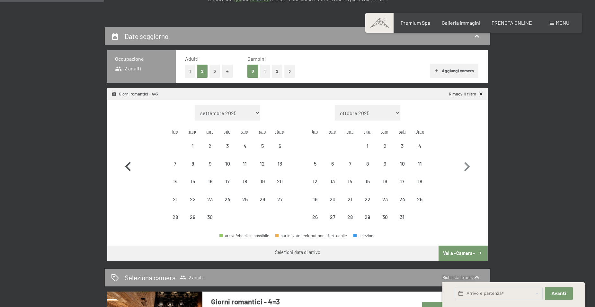
click at [129, 162] on icon "button" at bounding box center [128, 167] width 19 height 19
select select "2026-08-01"
select select "2026-09-01"
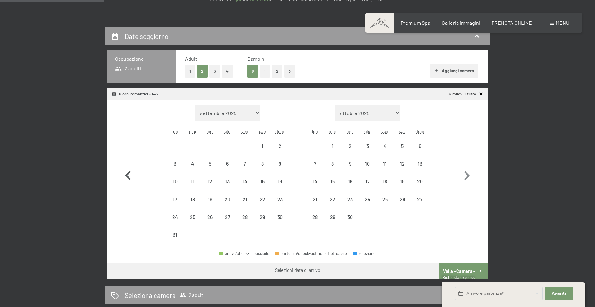
click at [129, 162] on button "button" at bounding box center [128, 174] width 19 height 139
select select "2026-06-01"
select select "2026-07-01"
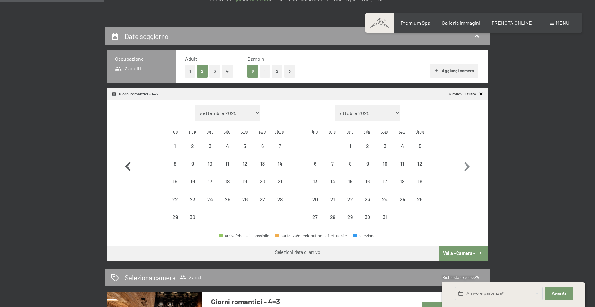
click at [129, 162] on icon "button" at bounding box center [128, 167] width 19 height 19
select select "2026-05-01"
select select "2026-06-01"
click at [129, 162] on icon "button" at bounding box center [128, 167] width 19 height 19
select select "2026-04-01"
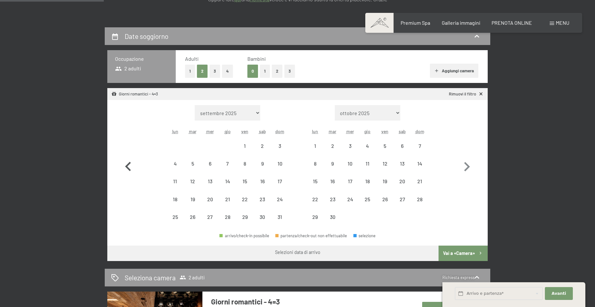
select select "2026-05-01"
click at [129, 162] on icon "button" at bounding box center [128, 167] width 19 height 19
select select "2026-03-01"
select select "2026-04-01"
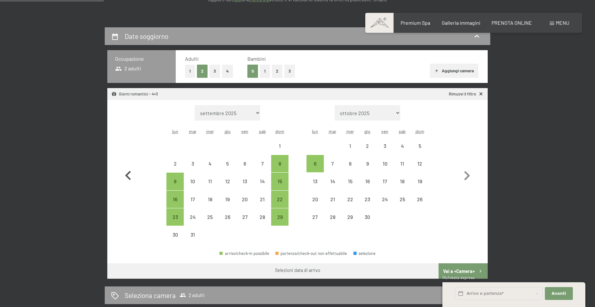
click at [129, 162] on button "button" at bounding box center [128, 174] width 19 height 139
select select "2026-02-01"
select select "2026-03-01"
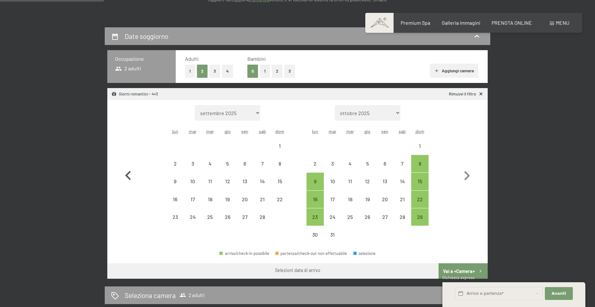
click at [129, 162] on button "button" at bounding box center [128, 174] width 19 height 139
select select "2026-01-01"
select select "2026-02-01"
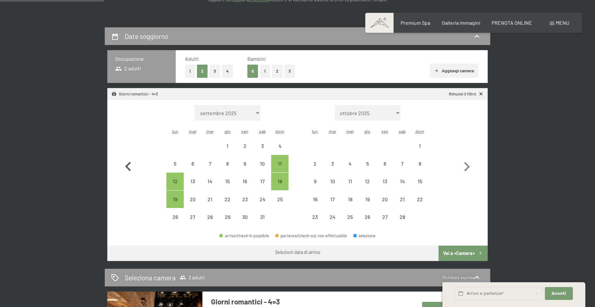
click at [129, 162] on icon "button" at bounding box center [128, 167] width 19 height 19
select select "2025-12-01"
select select "2026-01-01"
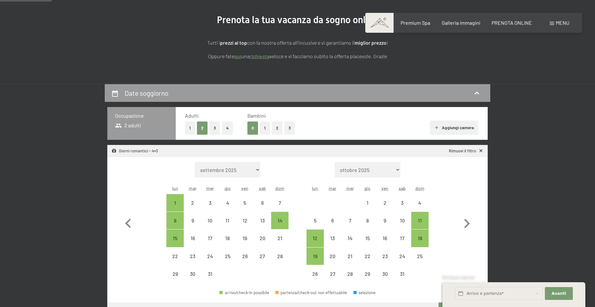
scroll to position [66, 0]
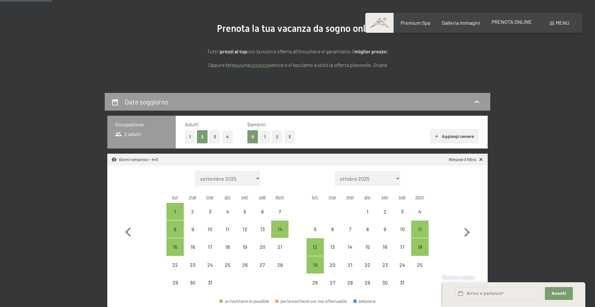
click at [515, 23] on span "PRENOTA ONLINE" at bounding box center [512, 22] width 41 height 6
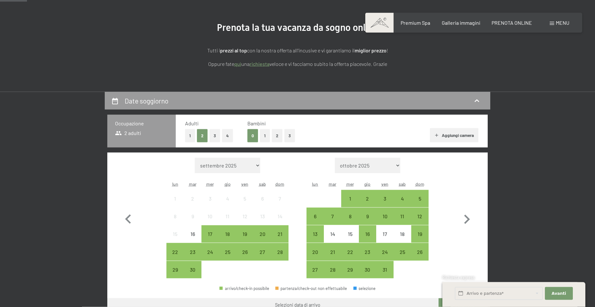
scroll to position [98, 0]
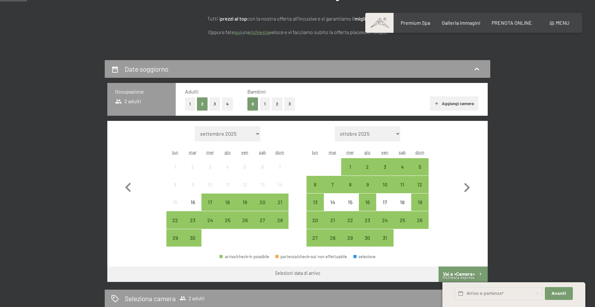
click at [267, 106] on button "1" at bounding box center [265, 103] width 10 height 13
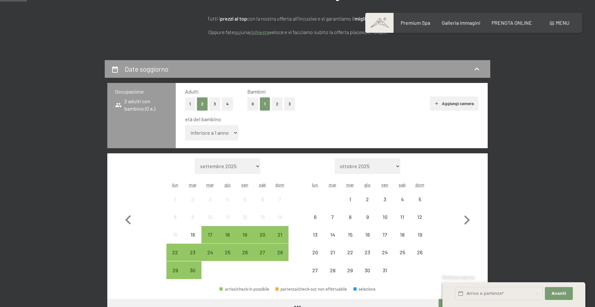
click at [185, 125] on select "inferiore a 1 anno 1 anno 2 anni 3 anni 4 anni 5 anni 6 anni 7 anni 8 anni 9 an…" at bounding box center [211, 132] width 53 height 15
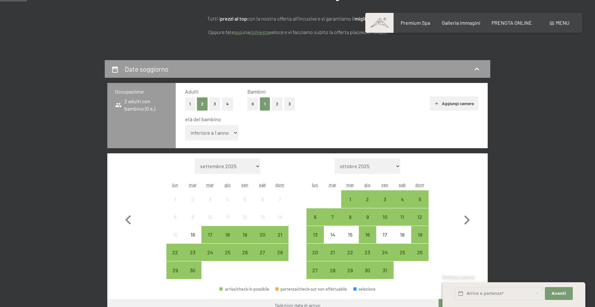
select select "14"
click option "14 anni" at bounding box center [0, 0] width 0 height 0
click at [467, 221] on icon "button" at bounding box center [467, 220] width 19 height 19
select select "[DATE]"
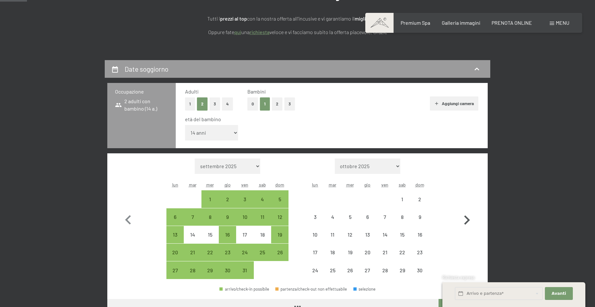
click at [467, 220] on icon "button" at bounding box center [467, 220] width 19 height 19
select select "[DATE]"
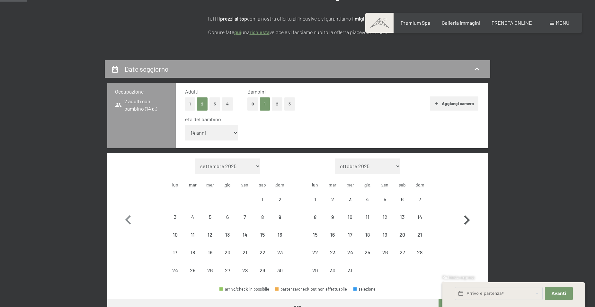
click at [467, 220] on icon "button" at bounding box center [467, 220] width 19 height 19
select select "2026-01-01"
select select "2026-02-01"
select select "2026-01-01"
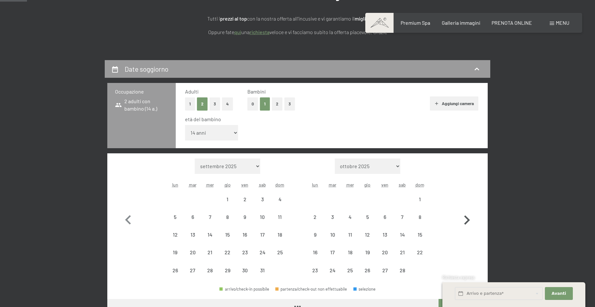
select select "2026-02-01"
click at [467, 220] on icon "button" at bounding box center [467, 220] width 19 height 19
select select "2026-02-01"
select select "2026-03-01"
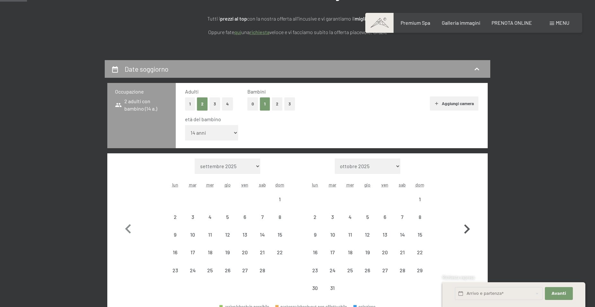
select select "2026-02-01"
select select "2026-03-01"
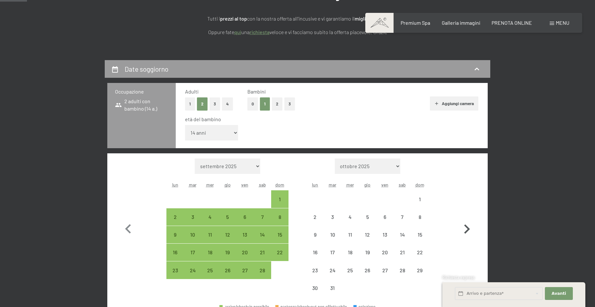
click at [466, 228] on icon "button" at bounding box center [467, 229] width 19 height 19
select select "2026-03-01"
select select "2026-04-01"
click at [467, 228] on icon "button" at bounding box center [467, 229] width 19 height 19
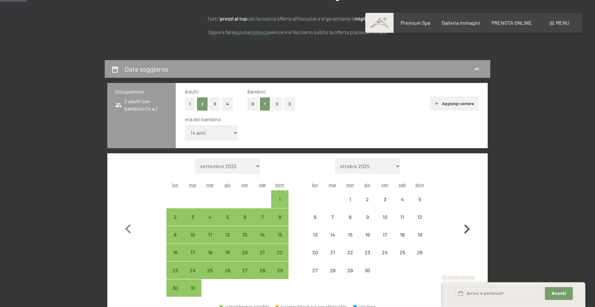
select select "2026-05-01"
select select "2026-06-01"
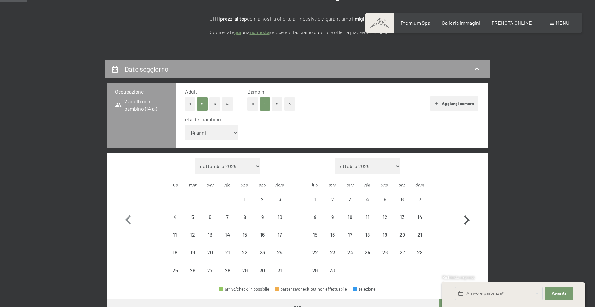
click at [467, 228] on icon "button" at bounding box center [467, 220] width 19 height 19
select select "2026-06-01"
select select "2026-07-01"
click at [467, 228] on icon "button" at bounding box center [467, 220] width 19 height 19
select select "2026-07-01"
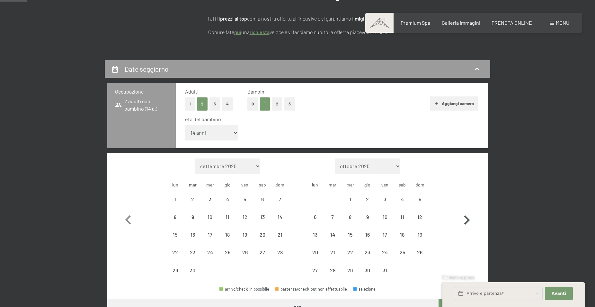
select select "2026-08-01"
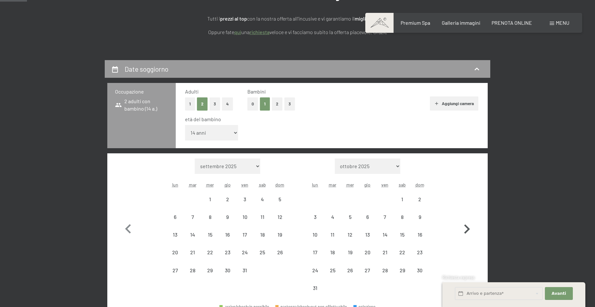
click at [468, 228] on icon "button" at bounding box center [468, 228] width 6 height 9
select select "2026-08-01"
select select "2026-09-01"
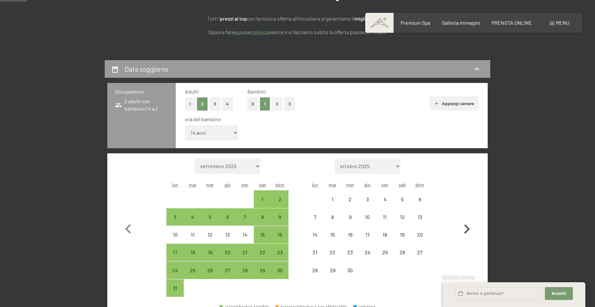
click at [468, 228] on icon "button" at bounding box center [468, 228] width 6 height 9
select select "2026-09-01"
select select "2026-10-01"
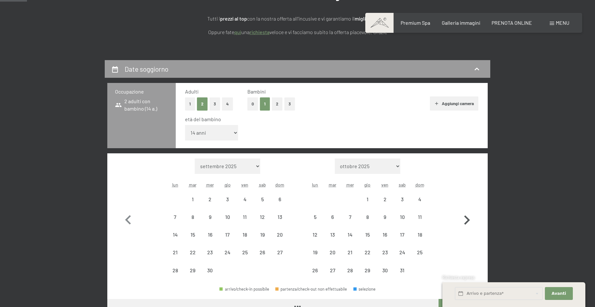
select select "2026-09-01"
select select "2026-10-01"
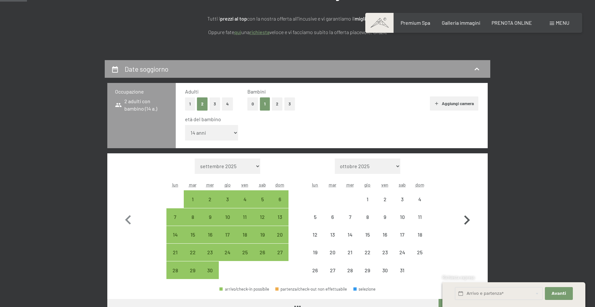
click at [466, 222] on icon "button" at bounding box center [467, 220] width 19 height 19
select select "2026-10-01"
select select "2026-11-01"
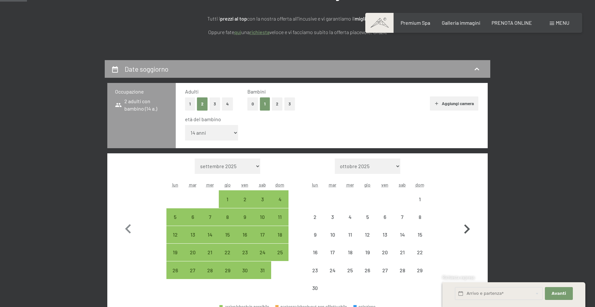
click at [467, 221] on icon "button" at bounding box center [467, 229] width 19 height 19
select select "2026-11-01"
select select "2026-12-01"
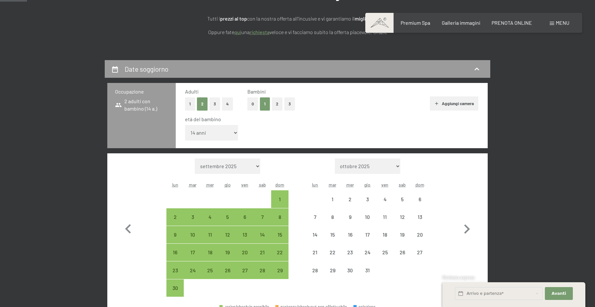
select select "2026-11-01"
select select "2026-12-01"
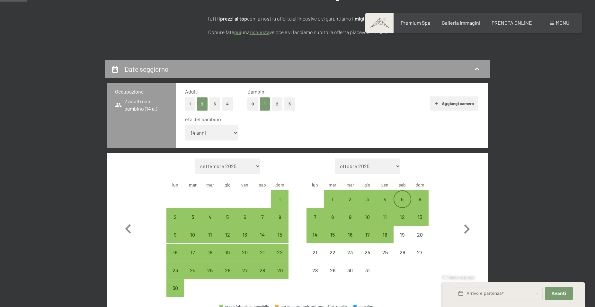
click at [404, 200] on div "5" at bounding box center [403, 205] width 16 height 16
select select "2026-11-01"
select select "2026-12-01"
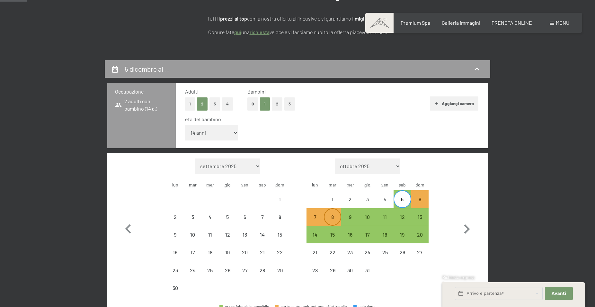
click at [331, 217] on div "8" at bounding box center [333, 222] width 16 height 16
select select "2026-11-01"
select select "2026-12-01"
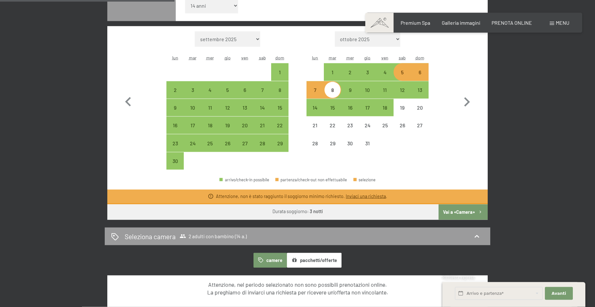
scroll to position [230, 0]
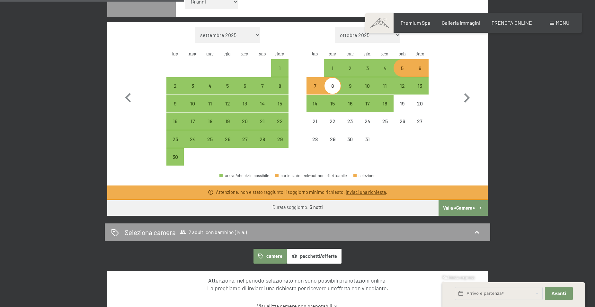
click at [465, 209] on button "Vai a «Camera»" at bounding box center [463, 207] width 49 height 15
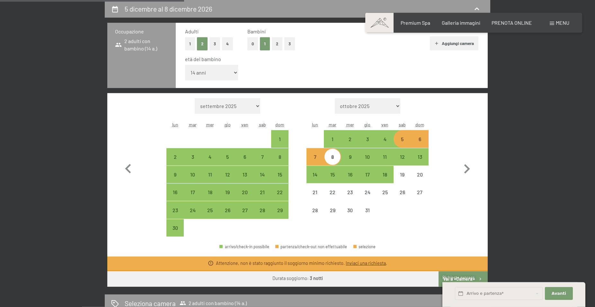
select select "2026-11-01"
select select "2026-12-01"
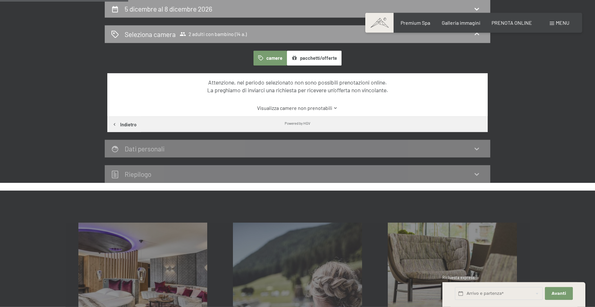
click at [321, 57] on button "pacchetti/offerte" at bounding box center [314, 58] width 55 height 15
click at [271, 57] on button "camere" at bounding box center [270, 58] width 33 height 15
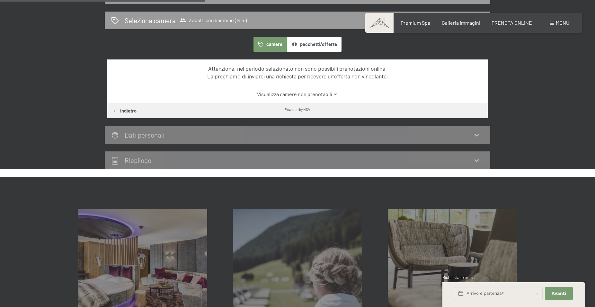
scroll to position [191, 0]
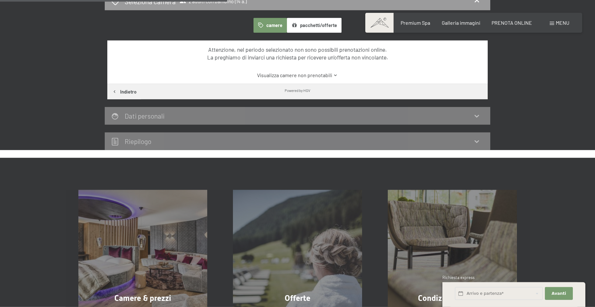
click at [326, 75] on link "Visualizza camere non prenotabili" at bounding box center [298, 75] width 358 height 7
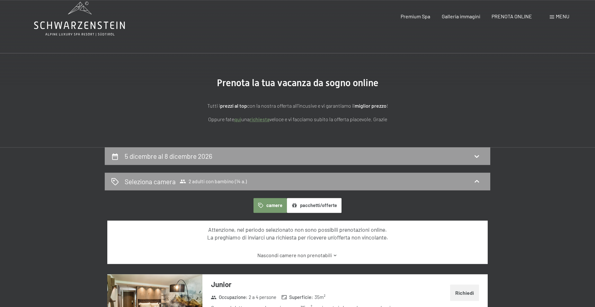
scroll to position [0, 0]
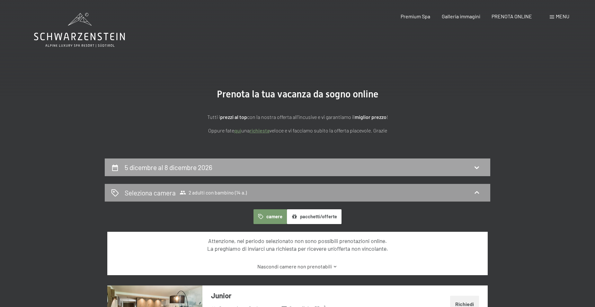
click at [468, 166] on div "5 dicembre al 8 dicembre 2026" at bounding box center [297, 167] width 373 height 9
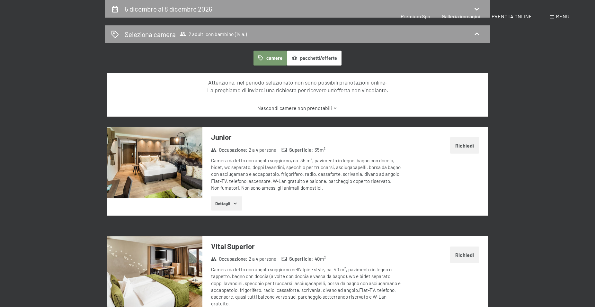
select select "14"
select select "2026-11-01"
select select "2026-12-01"
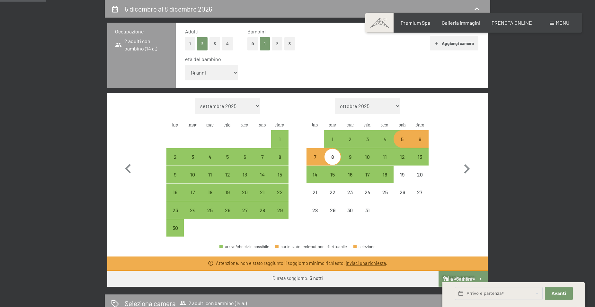
click at [404, 141] on div "5" at bounding box center [403, 145] width 16 height 16
select select "2026-11-01"
select select "2026-12-01"
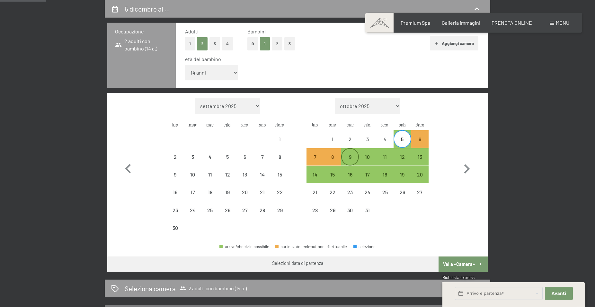
click at [347, 155] on div "9" at bounding box center [350, 162] width 16 height 16
select select "2026-11-01"
select select "2026-12-01"
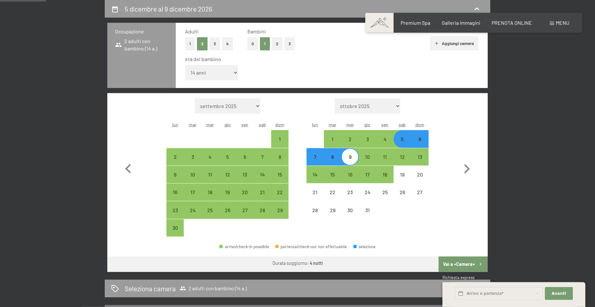
click at [464, 263] on button "Vai a «Camera»" at bounding box center [463, 264] width 49 height 15
select select "2026-11-01"
select select "2026-12-01"
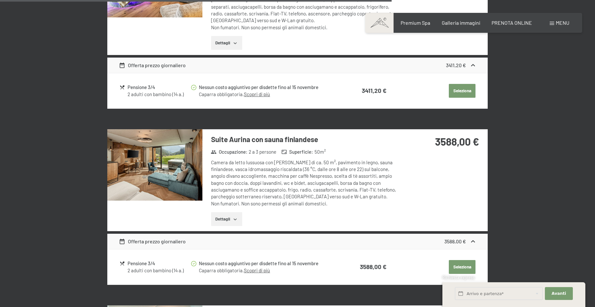
scroll to position [1372, 0]
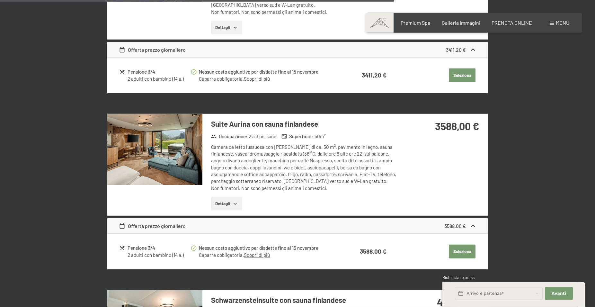
click at [173, 151] on img at bounding box center [154, 149] width 95 height 71
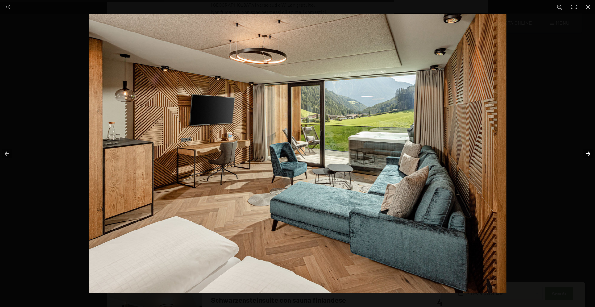
click at [587, 154] on button "button" at bounding box center [584, 154] width 23 height 32
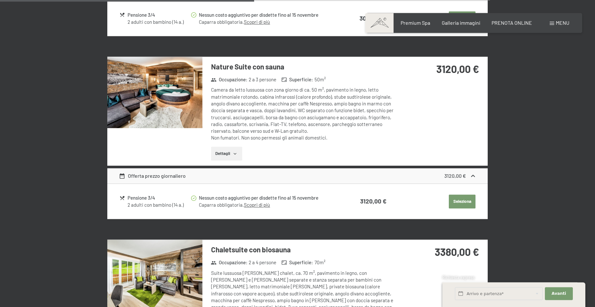
scroll to position [847, 0]
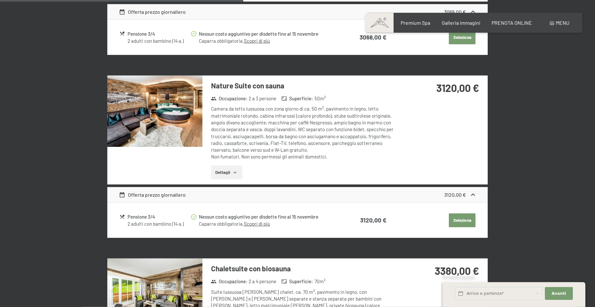
click at [177, 120] on img at bounding box center [154, 111] width 95 height 71
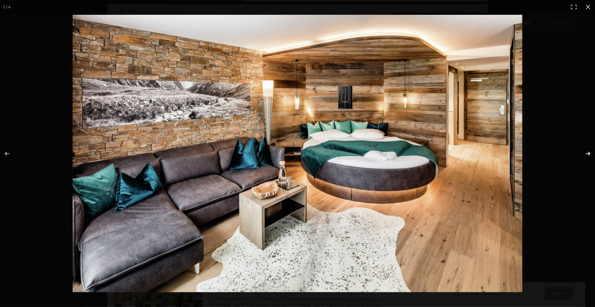
click at [589, 153] on button "button" at bounding box center [584, 154] width 23 height 32
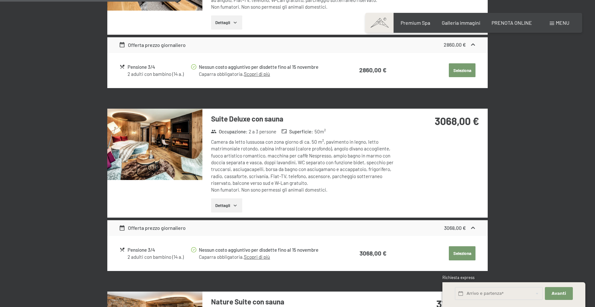
scroll to position [618, 0]
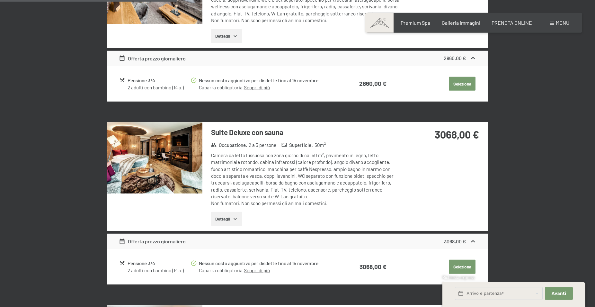
click at [169, 154] on img at bounding box center [154, 157] width 95 height 71
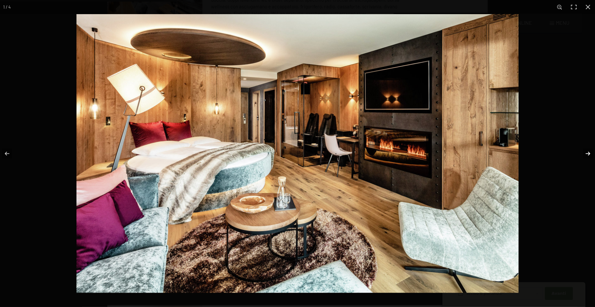
click at [586, 152] on button "button" at bounding box center [584, 154] width 23 height 32
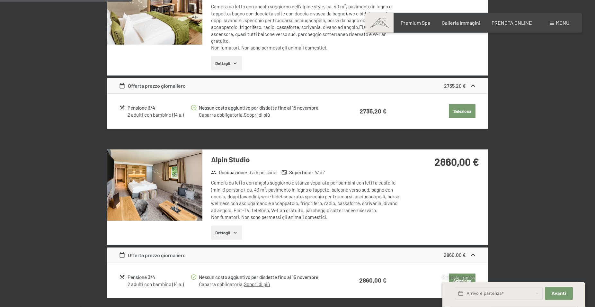
scroll to position [486, 0]
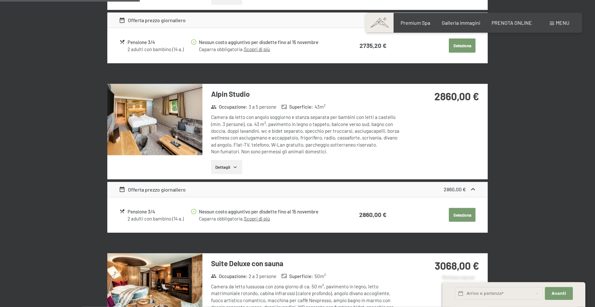
click at [178, 125] on img at bounding box center [154, 119] width 95 height 71
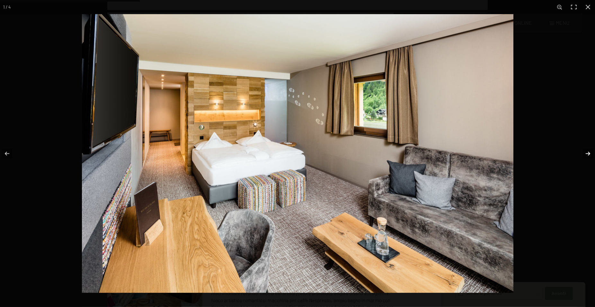
click at [588, 152] on button "button" at bounding box center [584, 154] width 23 height 32
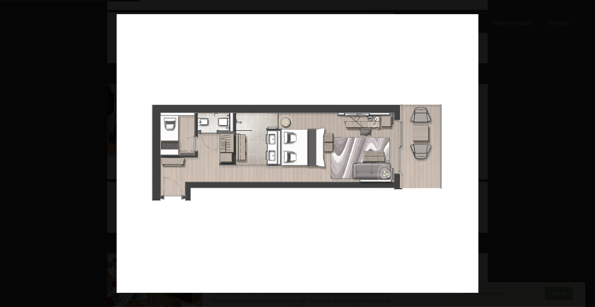
click at [588, 152] on button "button" at bounding box center [584, 154] width 23 height 32
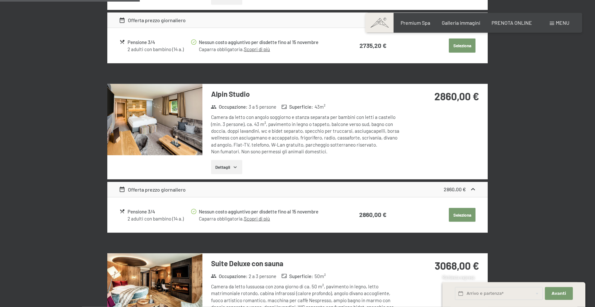
click at [463, 213] on button "Seleziona" at bounding box center [462, 215] width 27 height 14
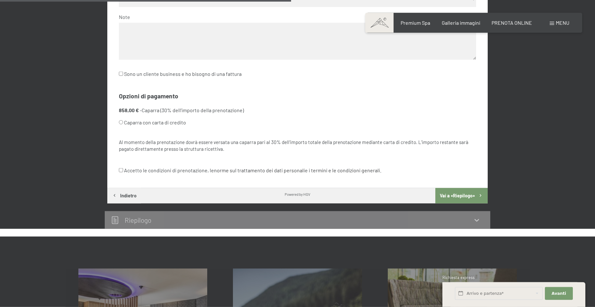
scroll to position [366, 0]
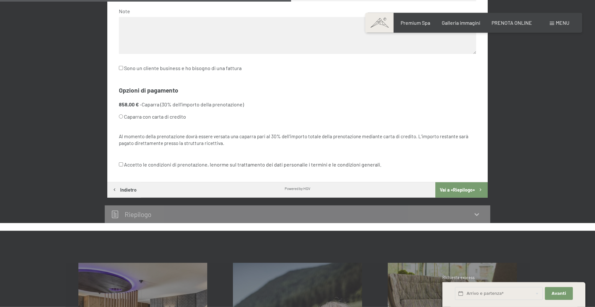
click at [462, 188] on button "Vai a «Riepilogo»" at bounding box center [462, 189] width 52 height 15
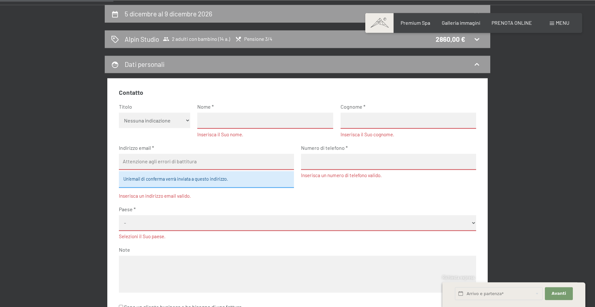
scroll to position [55, 0]
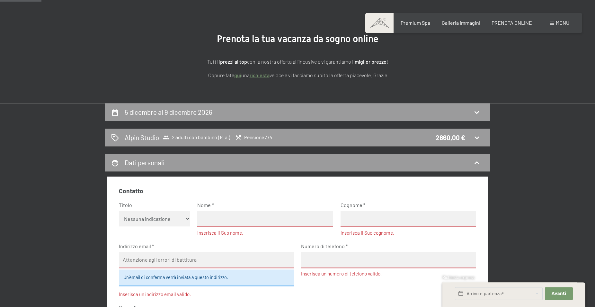
click at [260, 75] on link "richiesta" at bounding box center [260, 75] width 20 height 6
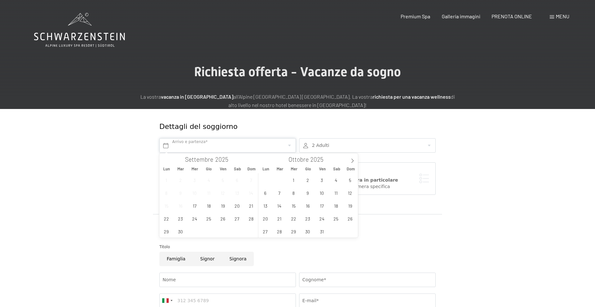
click at [263, 149] on input "text" at bounding box center [227, 145] width 137 height 14
click at [352, 162] on icon at bounding box center [352, 161] width 5 height 5
type input "2026"
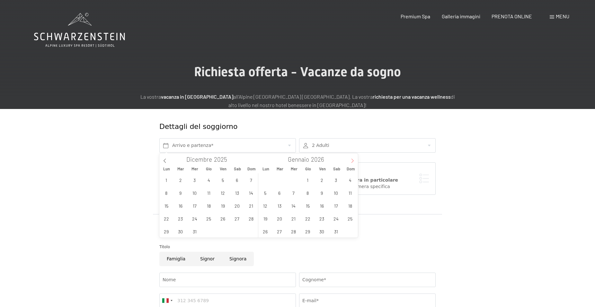
click at [352, 162] on icon at bounding box center [352, 161] width 5 height 5
type input "2026"
click at [352, 162] on icon at bounding box center [352, 161] width 5 height 5
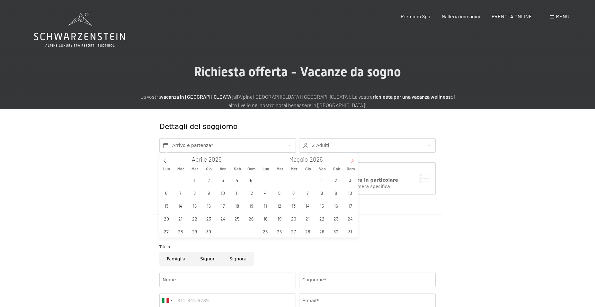
click at [352, 162] on icon at bounding box center [352, 161] width 5 height 5
click at [352, 161] on icon at bounding box center [352, 161] width 5 height 5
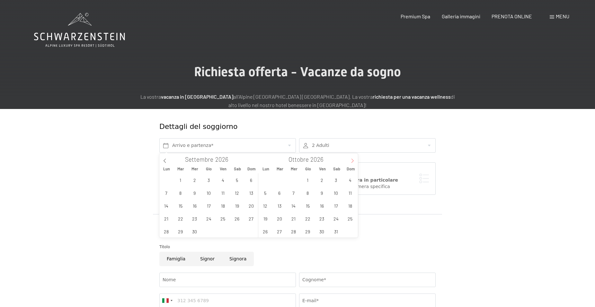
click at [352, 161] on icon at bounding box center [352, 161] width 5 height 5
click at [335, 180] on span "5" at bounding box center [336, 180] width 13 height 13
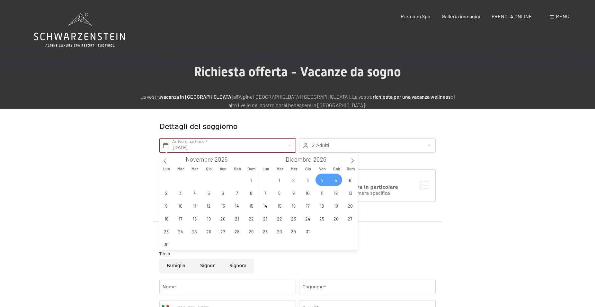
click at [322, 179] on span "4" at bounding box center [322, 180] width 13 height 13
type input "Ven. 04/12/2026 - Sab. 05/12/2026"
type input "2027"
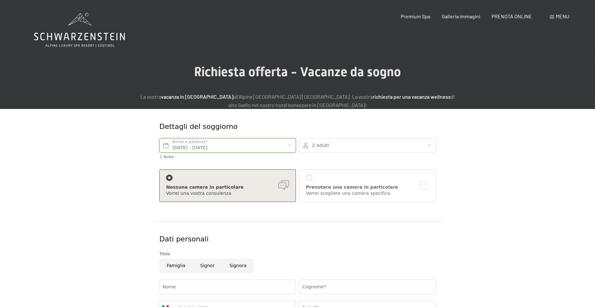
click at [254, 146] on input "Ven. 04/12/2026 - Sab. 05/12/2026" at bounding box center [227, 145] width 137 height 14
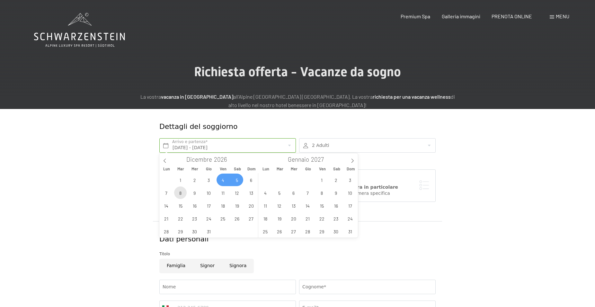
click at [180, 194] on span "8" at bounding box center [180, 192] width 13 height 13
click at [220, 179] on span "4" at bounding box center [223, 180] width 13 height 13
type input "Ven. 04/12/2026 - Mar. 08/12/2026"
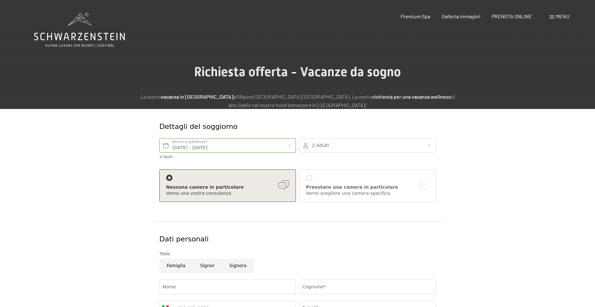
click at [270, 185] on div "Nessuna camera in particolare" at bounding box center [227, 187] width 123 height 6
click at [309, 177] on div at bounding box center [309, 178] width 6 height 6
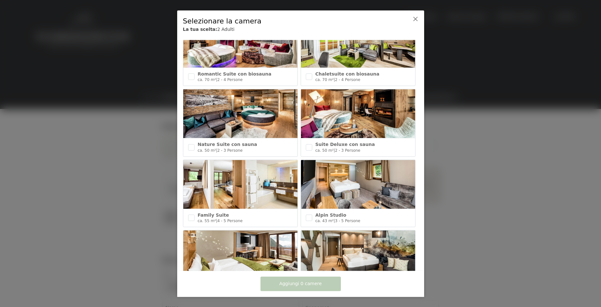
scroll to position [108, 0]
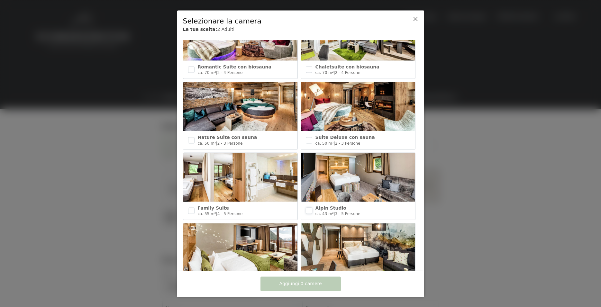
drag, startPoint x: 308, startPoint y: 208, endPoint x: 323, endPoint y: 201, distance: 15.8
click at [308, 208] on input "checkbox" at bounding box center [309, 211] width 6 height 6
checkbox input "true"
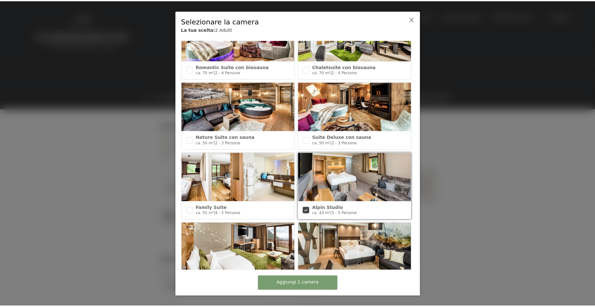
scroll to position [81, 0]
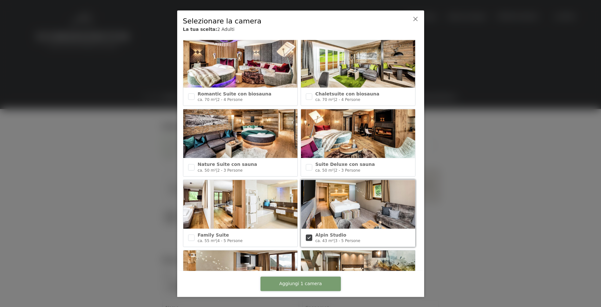
click at [317, 287] on span "Aggiungi 1 camera" at bounding box center [300, 284] width 42 height 6
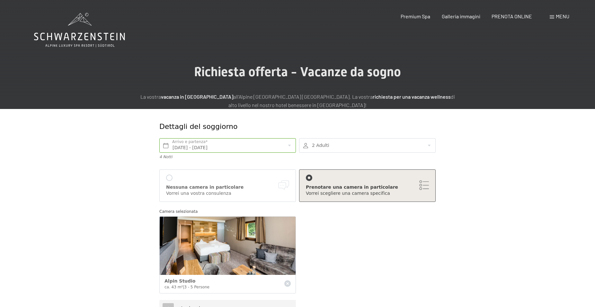
click at [411, 145] on div at bounding box center [367, 145] width 137 height 14
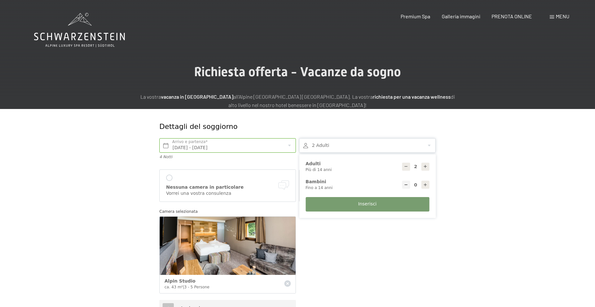
click at [424, 184] on icon at bounding box center [425, 185] width 5 height 5
type input "1"
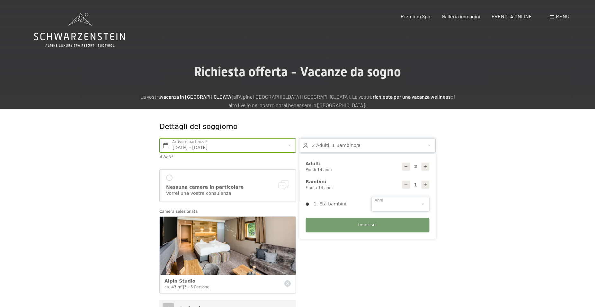
click at [372, 197] on select "0 1 2 3 4 5 6 7 8 9 10 11 12 13 14" at bounding box center [401, 204] width 58 height 14
select select "14"
click option "14" at bounding box center [0, 0] width 0 height 0
click at [369, 226] on span "Inserisci" at bounding box center [368, 225] width 18 height 6
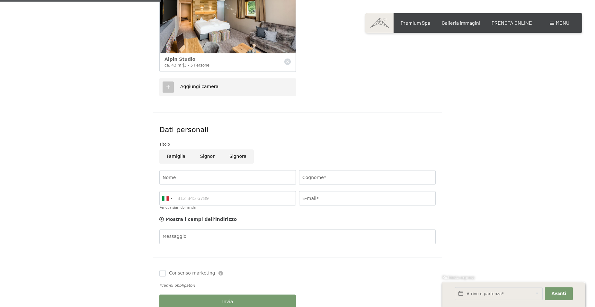
scroll to position [230, 0]
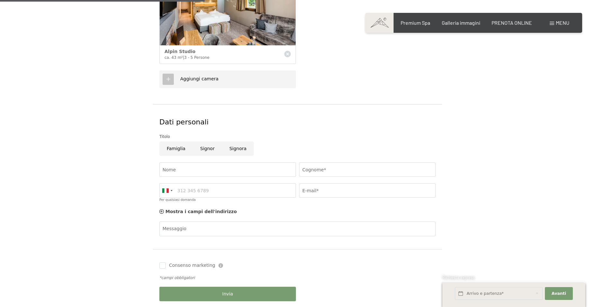
click at [247, 170] on span "Consenso marketing*" at bounding box center [260, 172] width 49 height 6
click at [233, 170] on input "Consenso marketing*" at bounding box center [229, 172] width 6 height 6
checkbox input "false"
click at [180, 171] on input "Nome" at bounding box center [227, 169] width 137 height 14
type input "paolo"
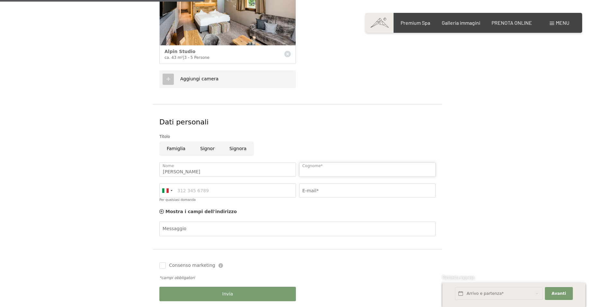
click at [334, 168] on input "Cognome*" at bounding box center [367, 169] width 137 height 14
type input "fradella"
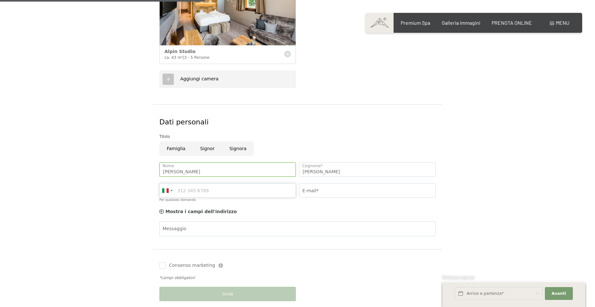
click at [223, 191] on input "Per qualsiasi domanda" at bounding box center [227, 190] width 137 height 14
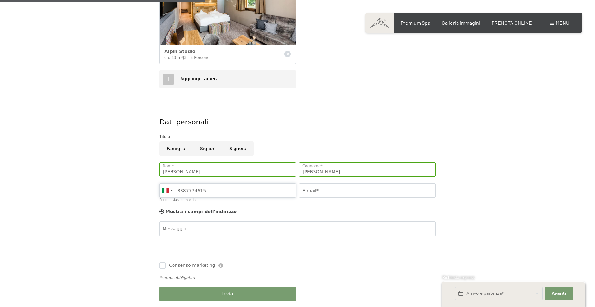
type input "3387774615"
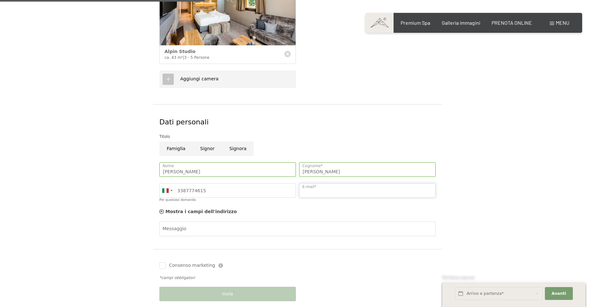
click at [353, 193] on input "E-mail*" at bounding box center [367, 190] width 137 height 14
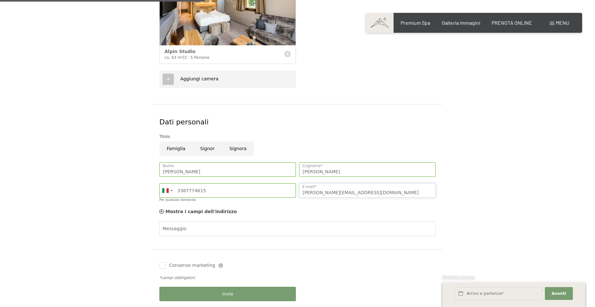
type input "paolo.fradella@fastwebnet.it"
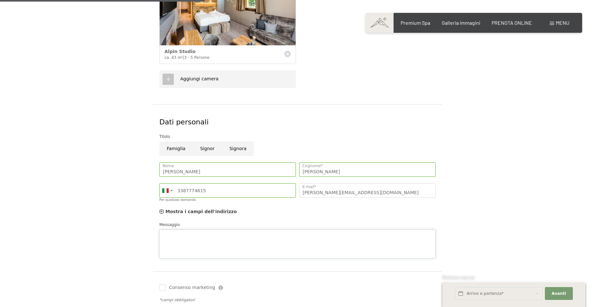
click at [203, 230] on textarea "Messaggio" at bounding box center [297, 244] width 277 height 29
click at [238, 234] on textarea "Buonasera vi chiuedevo se in via eccezzionale" at bounding box center [297, 244] width 277 height 29
click at [254, 234] on textarea "Buonasera vi chiuedevo se in via eccezionale" at bounding box center [297, 244] width 277 height 29
click at [197, 234] on textarea "Buonasera vi chiuedevo se in via eccezionale potevate inserire la tariffa 4=3" at bounding box center [297, 244] width 277 height 29
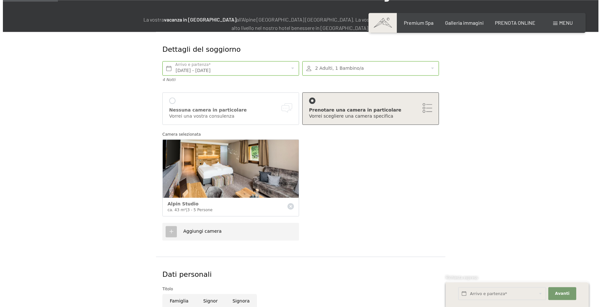
scroll to position [66, 0]
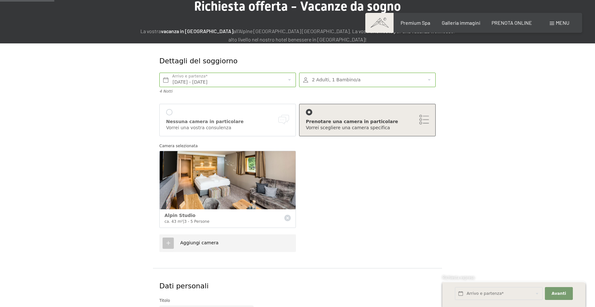
type textarea "Buonasera vi chiedevo se in via eccezionale potevate inserire la tariffa 4=3"
click at [169, 242] on icon at bounding box center [169, 243] width 6 height 6
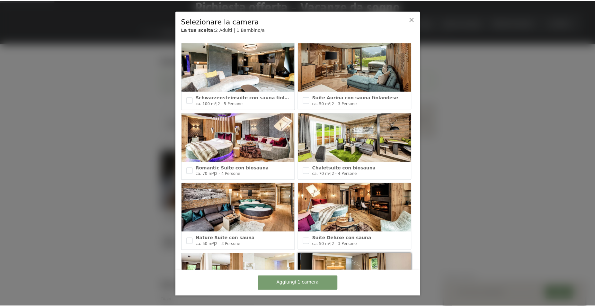
scroll to position [0, 0]
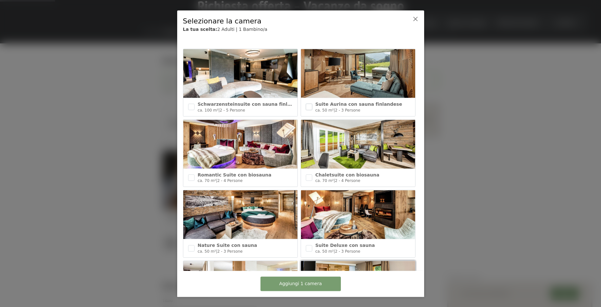
click at [309, 107] on input "checkbox" at bounding box center [309, 107] width 6 height 6
checkbox input "true"
drag, startPoint x: 317, startPoint y: 284, endPoint x: 348, endPoint y: 224, distance: 67.5
click at [317, 284] on span "Aggiungi 2 camere" at bounding box center [300, 284] width 42 height 6
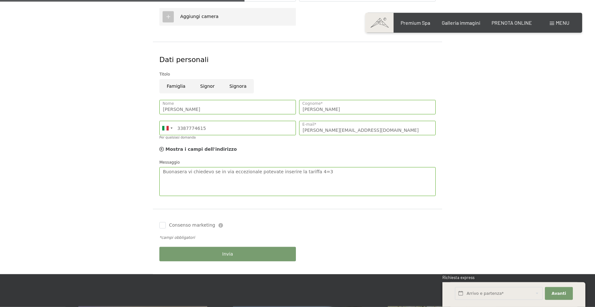
scroll to position [295, 0]
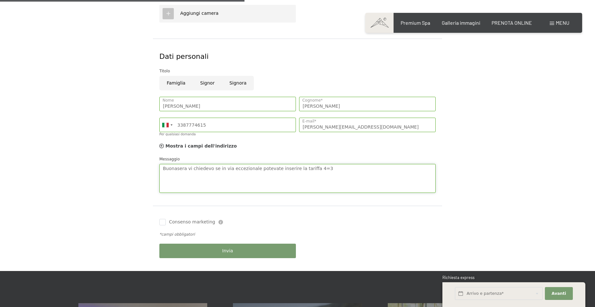
click at [312, 170] on textarea "Buonasera vi chiedevo se in via eccezionale potevate inserire la tariffa 4=3" at bounding box center [297, 178] width 277 height 29
type textarea "Buonasera vi chiedevo se in via eccezionale potevate inserire la tariffa 4=3 Gr…"
click at [228, 249] on span "Invia" at bounding box center [228, 251] width 11 height 6
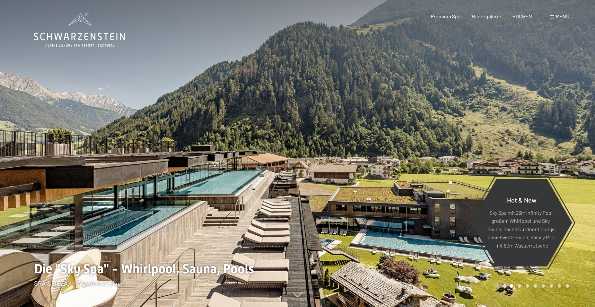
click at [461, 88] on div at bounding box center [447, 153] width 298 height 307
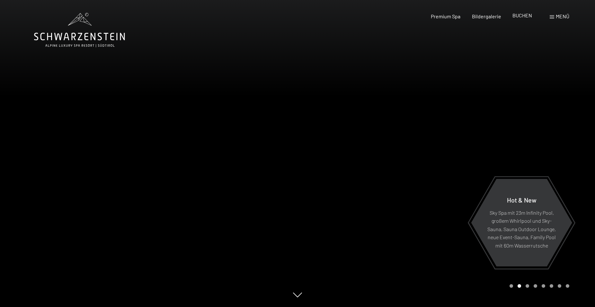
click at [524, 15] on span "BUCHEN" at bounding box center [523, 15] width 20 height 6
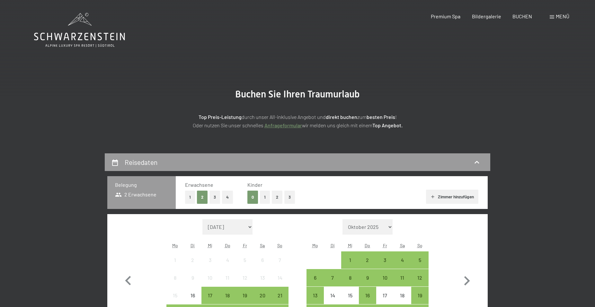
click at [561, 14] on span "Menü" at bounding box center [563, 16] width 14 height 6
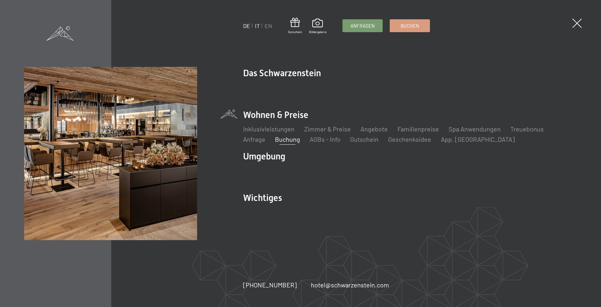
click at [256, 24] on link "IT" at bounding box center [257, 25] width 5 height 7
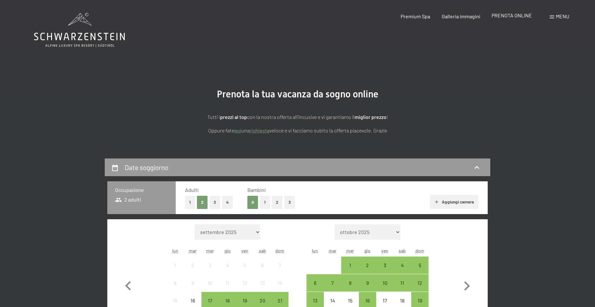
click at [511, 17] on span "PRENOTA ONLINE" at bounding box center [512, 15] width 41 height 6
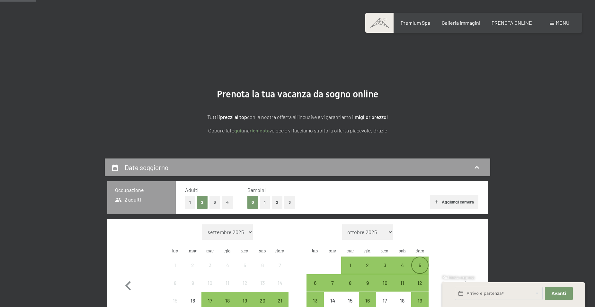
scroll to position [131, 0]
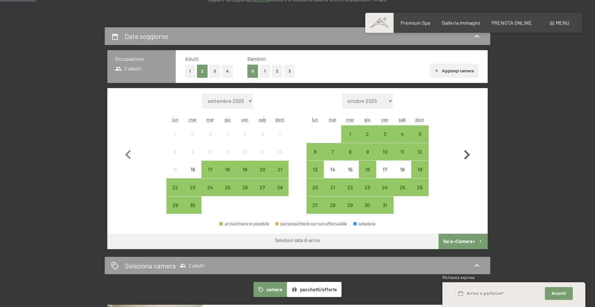
click at [469, 156] on icon "button" at bounding box center [468, 154] width 6 height 9
select select "2025-10-01"
select select "2025-11-01"
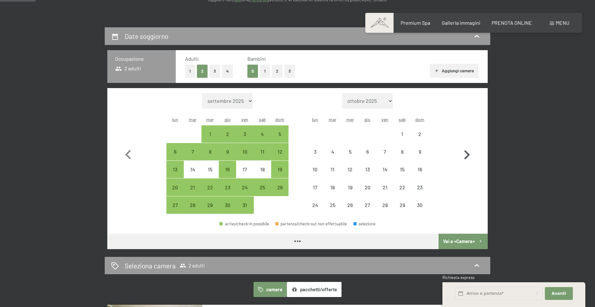
click at [469, 155] on icon "button" at bounding box center [468, 154] width 6 height 9
select select "2025-11-01"
select select "2025-12-01"
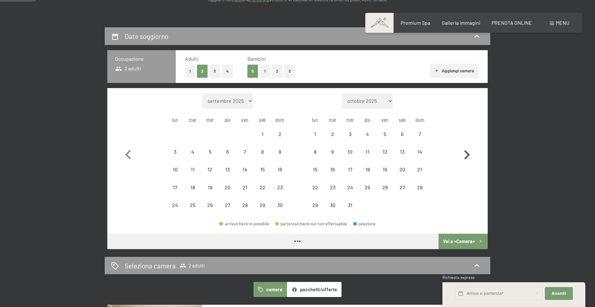
click at [469, 155] on icon "button" at bounding box center [468, 154] width 6 height 9
select select "2025-12-01"
select select "2026-01-01"
click at [469, 155] on icon "button" at bounding box center [468, 154] width 6 height 9
click at [468, 155] on icon "button" at bounding box center [468, 154] width 6 height 9
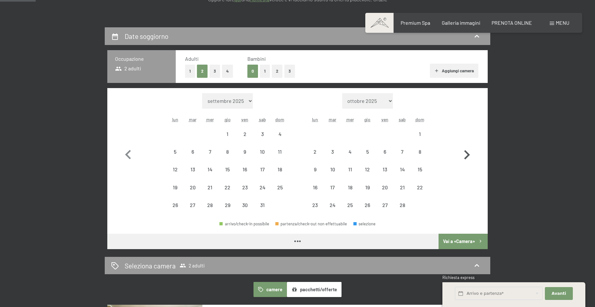
click at [468, 155] on button "button" at bounding box center [467, 153] width 19 height 121
select select "2026-03-01"
select select "2026-04-01"
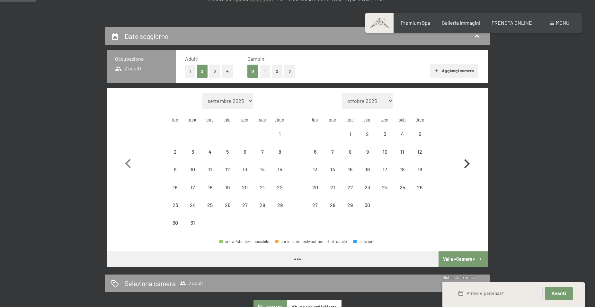
click at [468, 155] on button "button" at bounding box center [467, 162] width 19 height 139
select select "2026-04-01"
select select "2026-05-01"
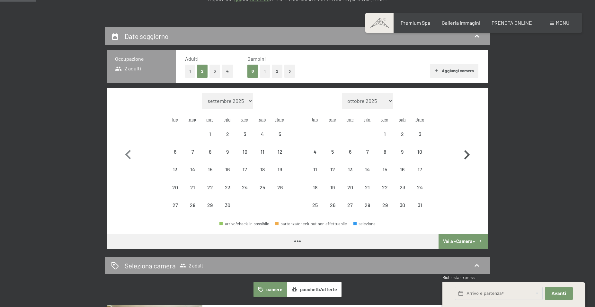
select select "2026-04-01"
select select "2026-05-01"
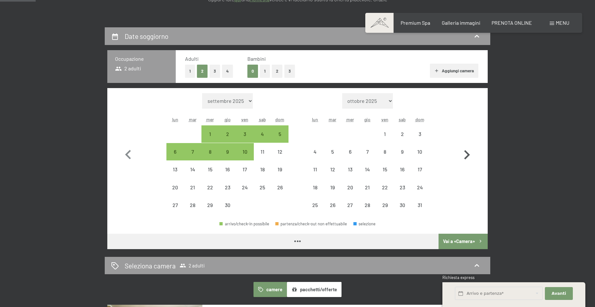
click at [467, 156] on icon "button" at bounding box center [468, 154] width 6 height 9
select select "2026-06-01"
select select "2026-07-01"
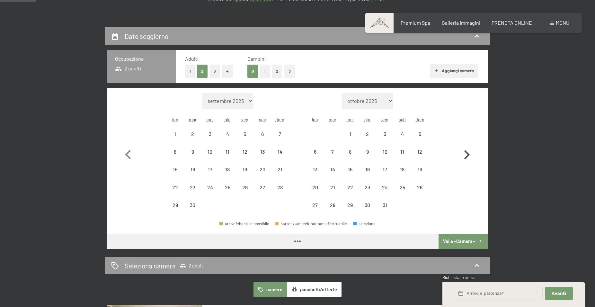
click at [467, 156] on icon "button" at bounding box center [468, 154] width 6 height 9
select select "2026-07-01"
select select "2026-08-01"
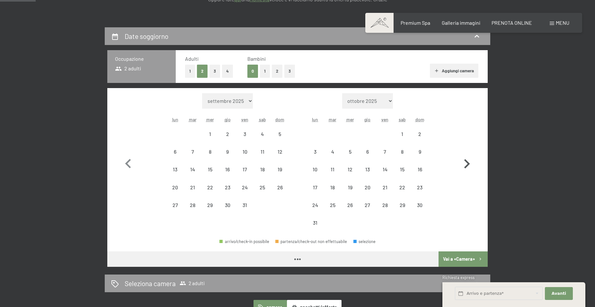
click at [467, 156] on icon "button" at bounding box center [467, 164] width 19 height 19
select select "2026-08-01"
select select "2026-09-01"
select select "2026-08-01"
select select "2026-09-01"
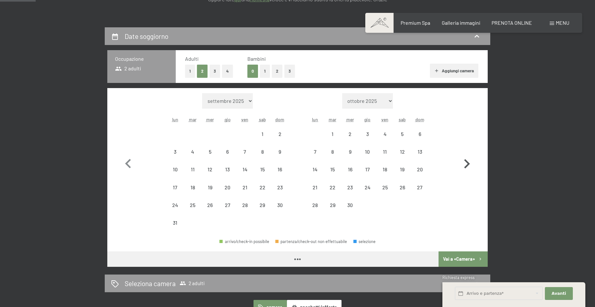
select select "2026-08-01"
select select "2026-09-01"
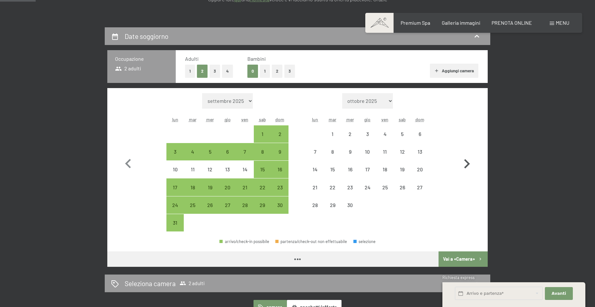
select select "2026-08-01"
select select "2026-09-01"
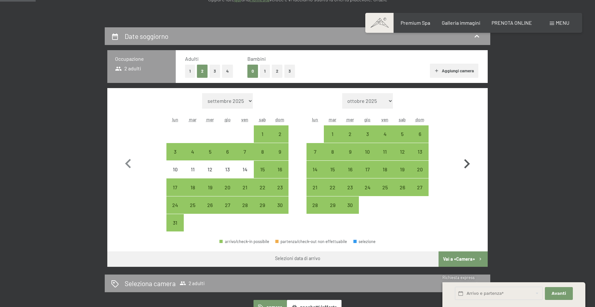
click at [468, 163] on icon "button" at bounding box center [468, 163] width 6 height 9
select select "2026-09-01"
select select "2026-10-01"
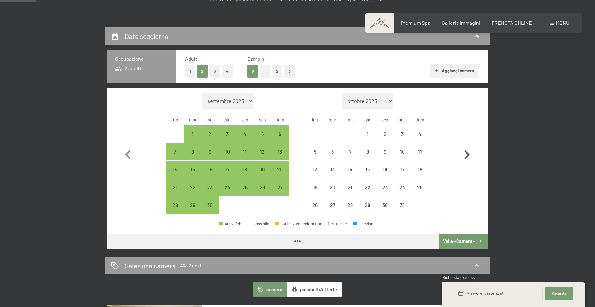
click at [468, 163] on icon "button" at bounding box center [467, 155] width 19 height 19
select select "2026-10-01"
select select "2026-11-01"
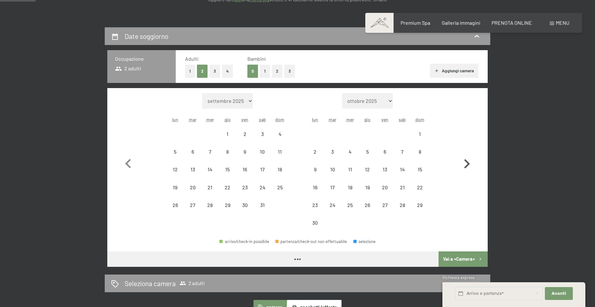
click at [468, 162] on icon "button" at bounding box center [467, 164] width 19 height 19
select select "2026-11-01"
select select "2026-12-01"
select select "2026-11-01"
select select "2026-12-01"
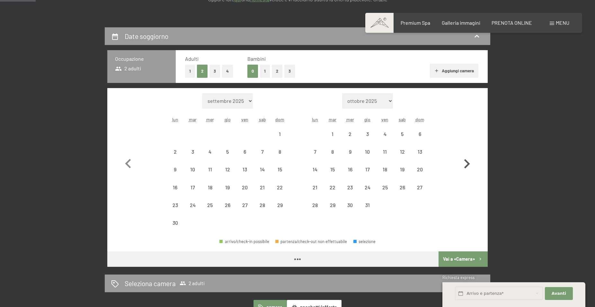
select select "2026-11-01"
select select "2026-12-01"
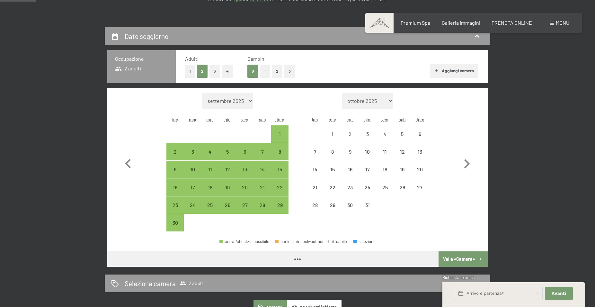
select select "2026-11-01"
select select "2026-12-01"
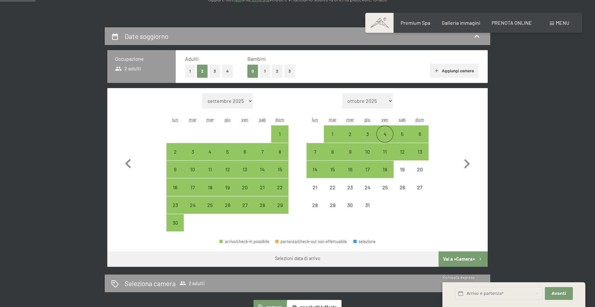
click at [384, 133] on div "4" at bounding box center [385, 140] width 16 height 16
select select "2026-11-01"
select select "2026-12-01"
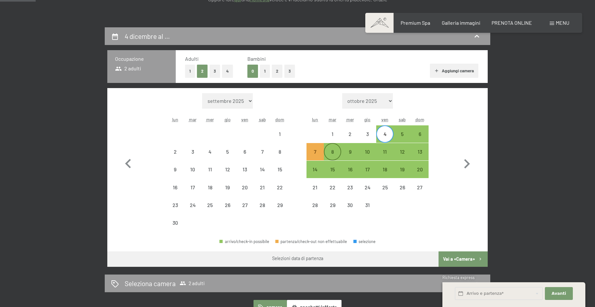
click at [330, 150] on div "8" at bounding box center [333, 157] width 16 height 16
select select "2026-11-01"
select select "2026-12-01"
